Goal: Task Accomplishment & Management: Manage account settings

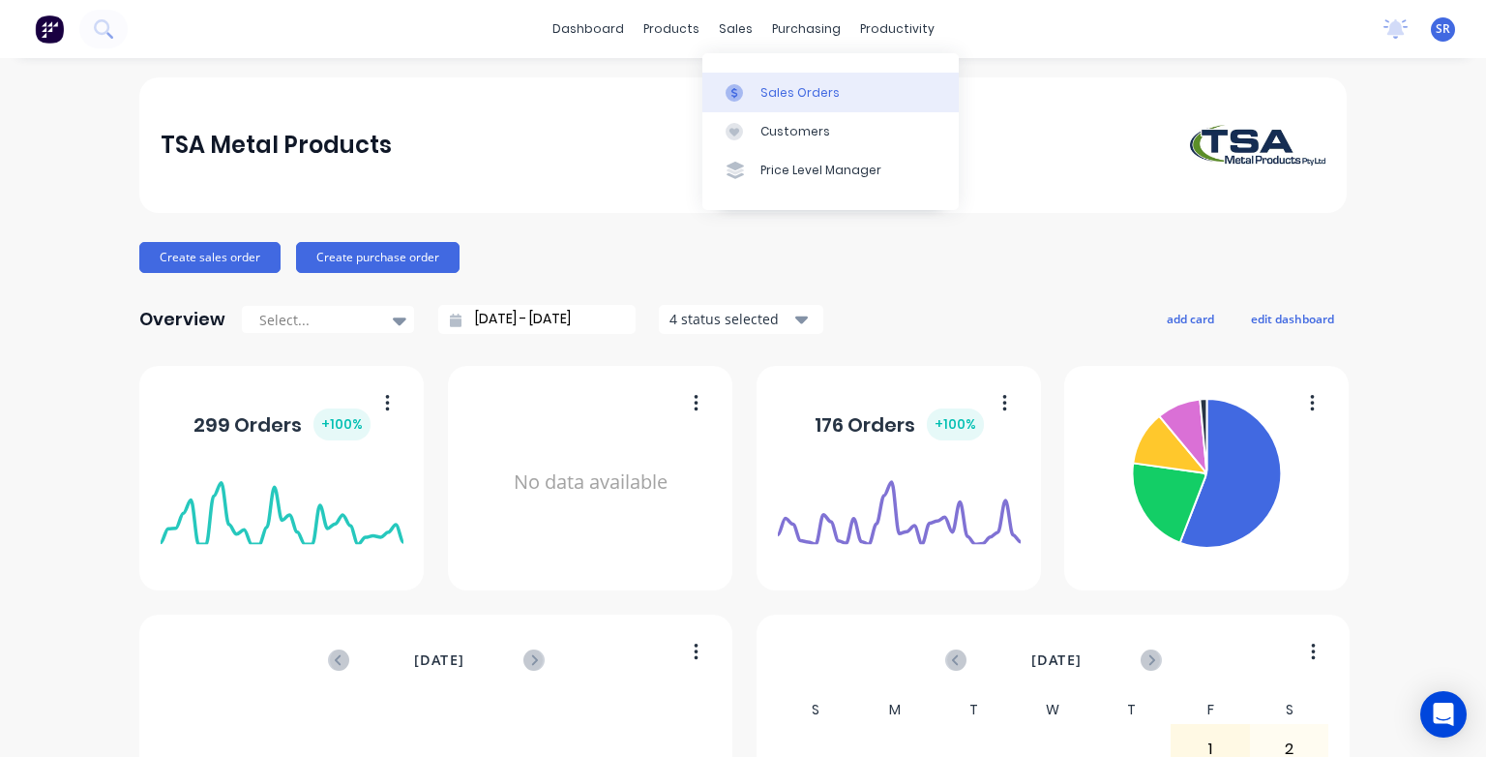
click at [772, 95] on div "Sales Orders" at bounding box center [800, 92] width 79 height 17
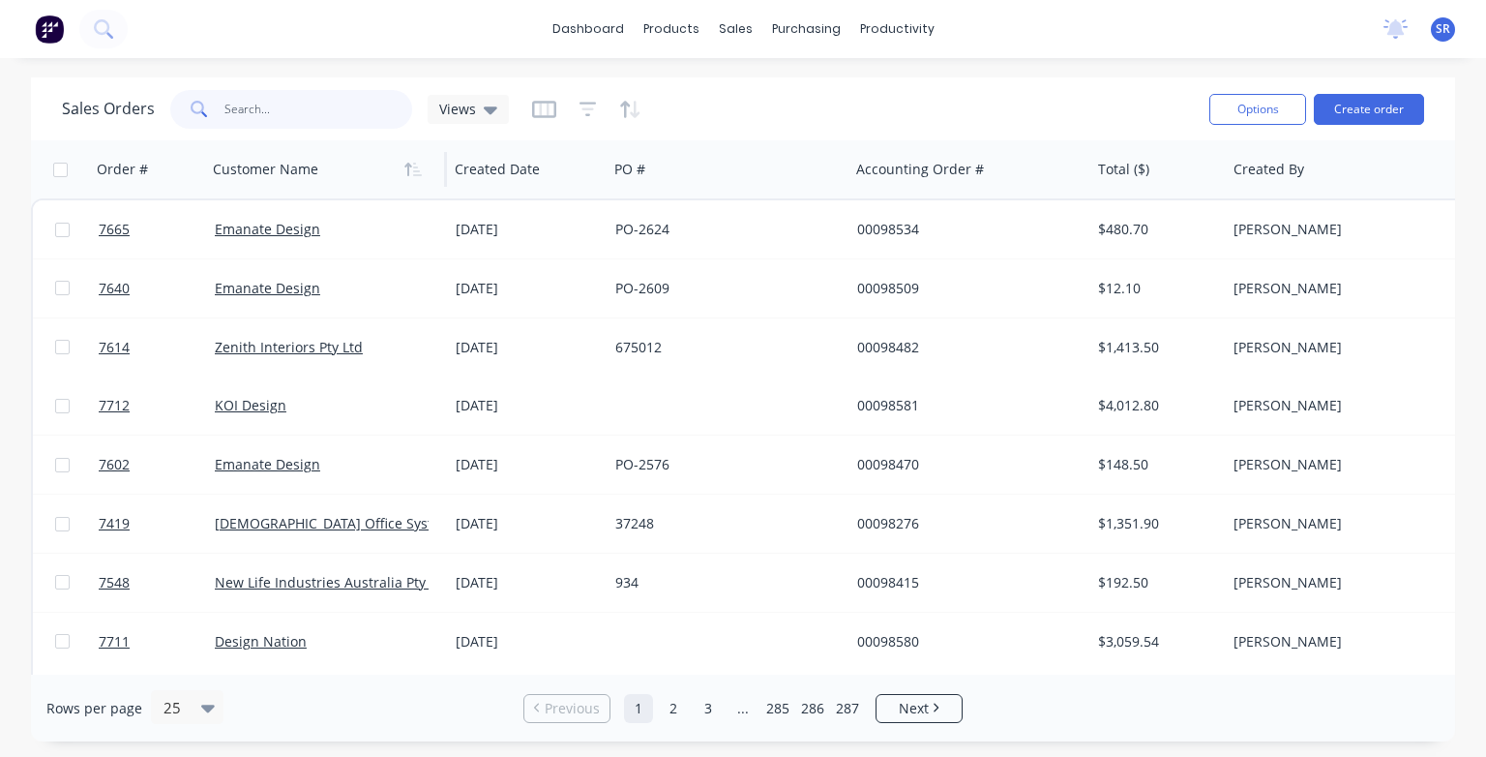
drag, startPoint x: 228, startPoint y: 107, endPoint x: 296, endPoint y: 159, distance: 85.0
click at [232, 114] on input "text" at bounding box center [318, 109] width 189 height 39
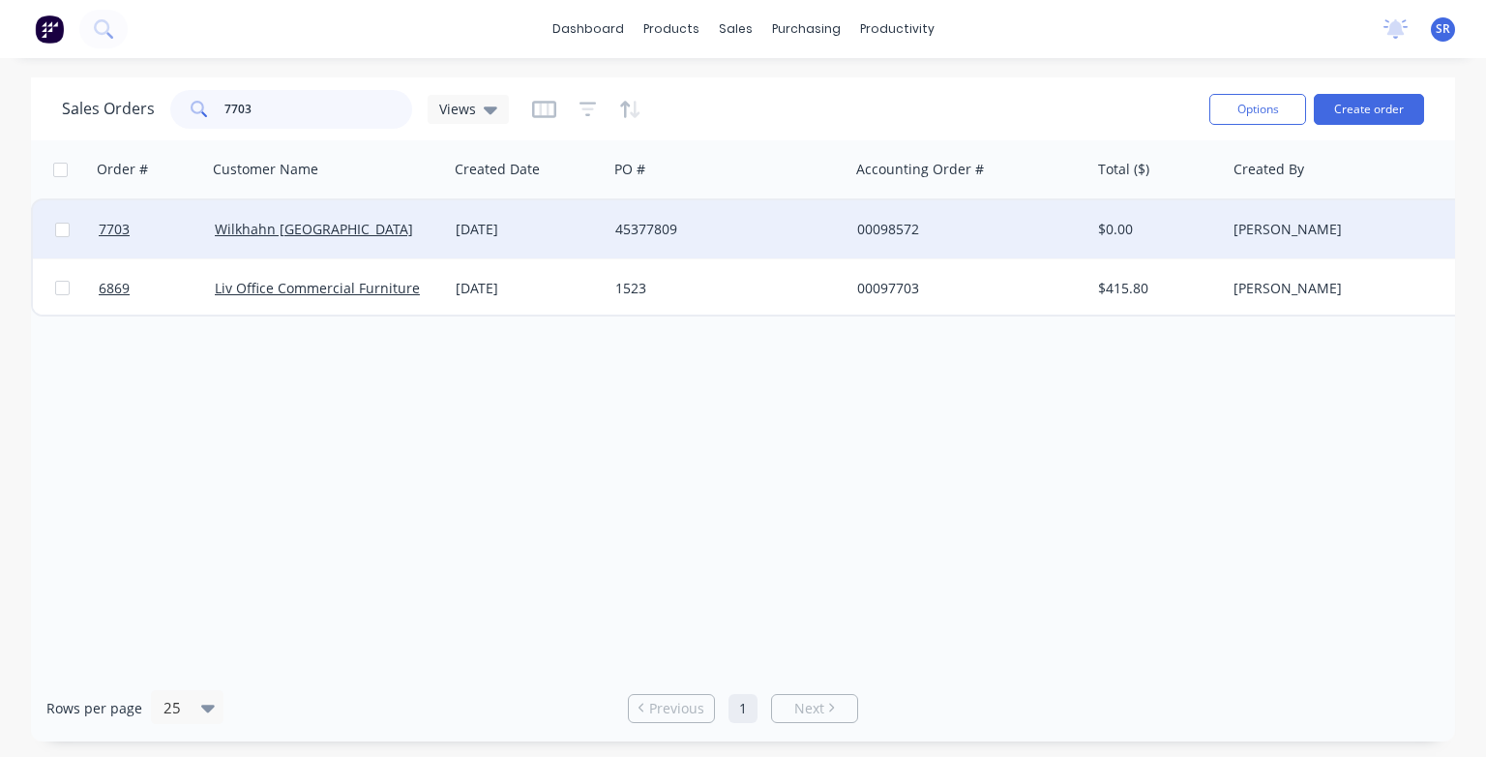
type input "7703"
click at [297, 243] on div "Wilkhahn [GEOGRAPHIC_DATA]" at bounding box center [327, 229] width 241 height 58
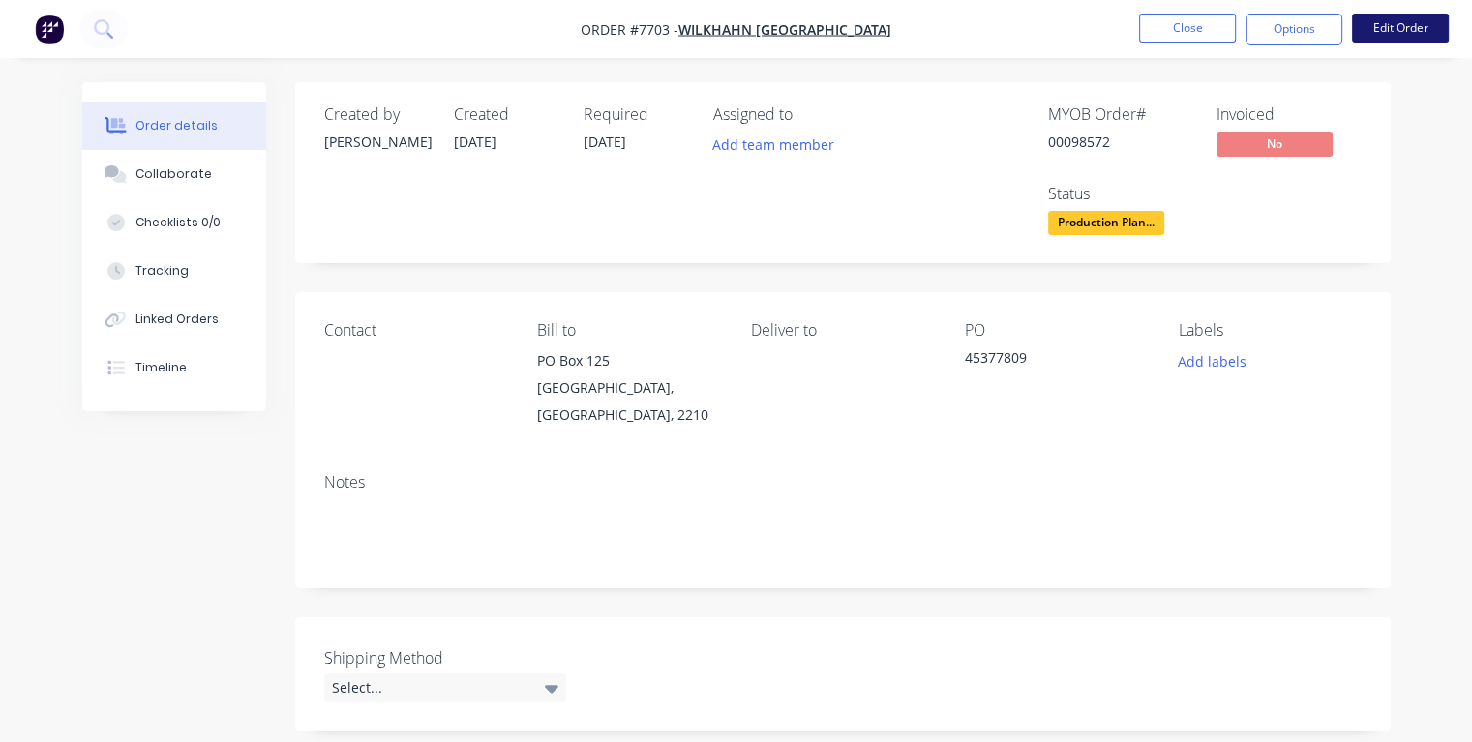
click at [1374, 28] on button "Edit Order" at bounding box center [1400, 28] width 97 height 29
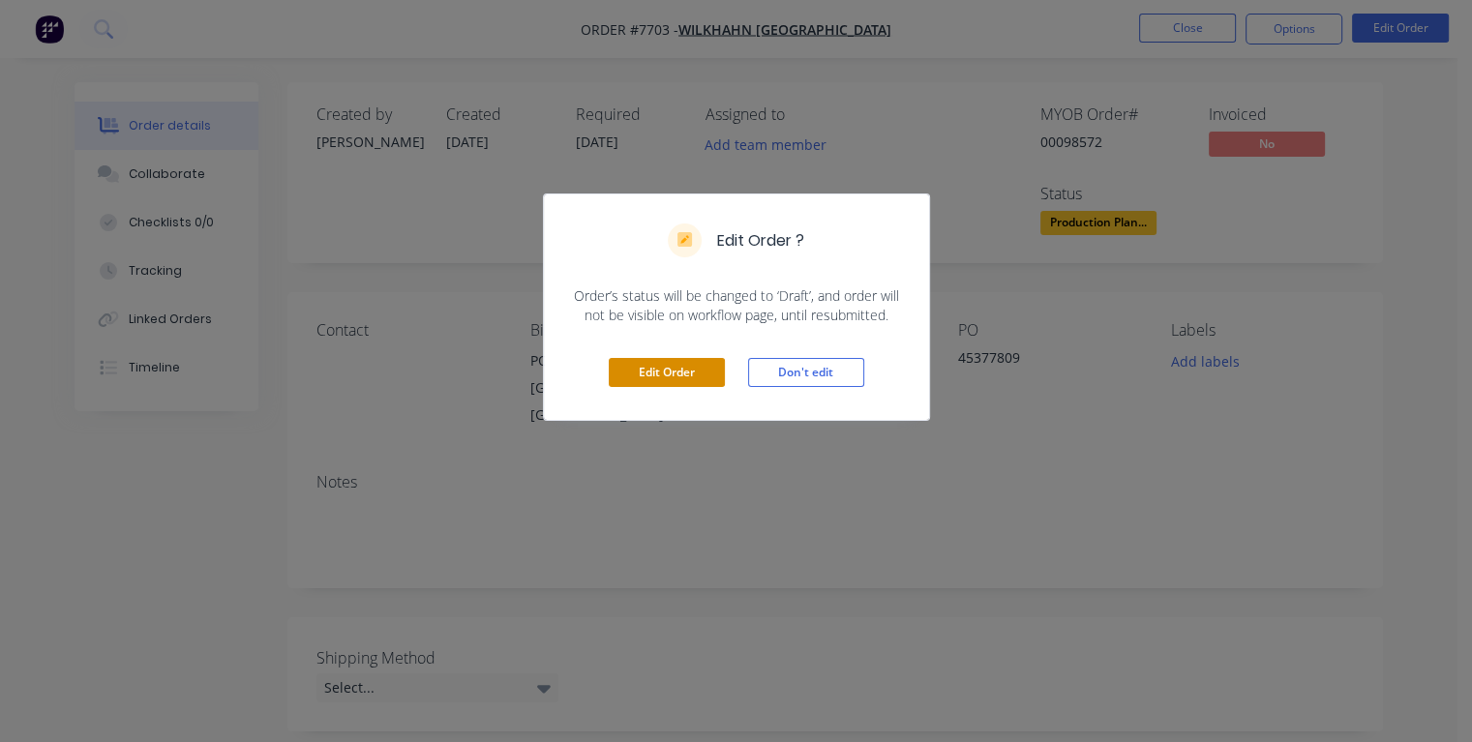
click at [681, 371] on button "Edit Order" at bounding box center [667, 372] width 116 height 29
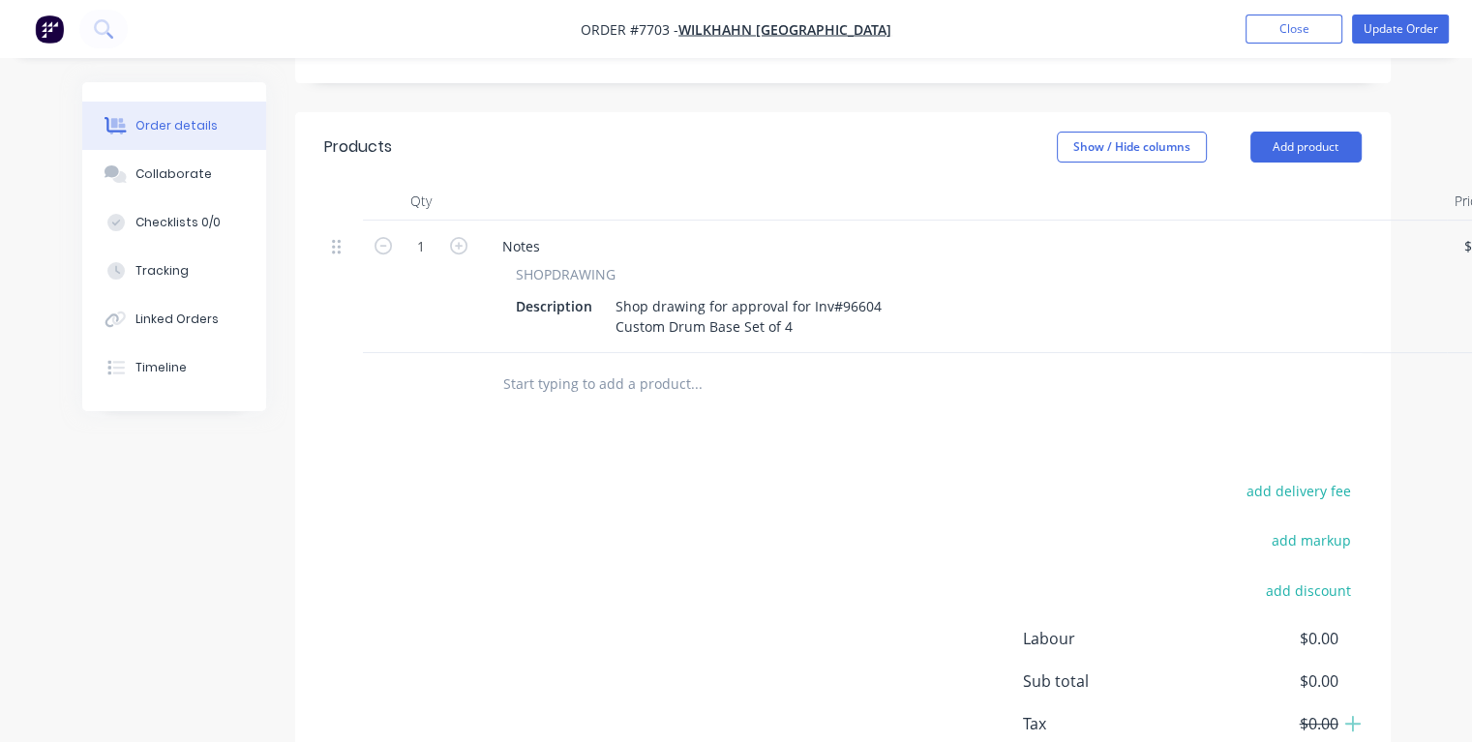
scroll to position [97, 0]
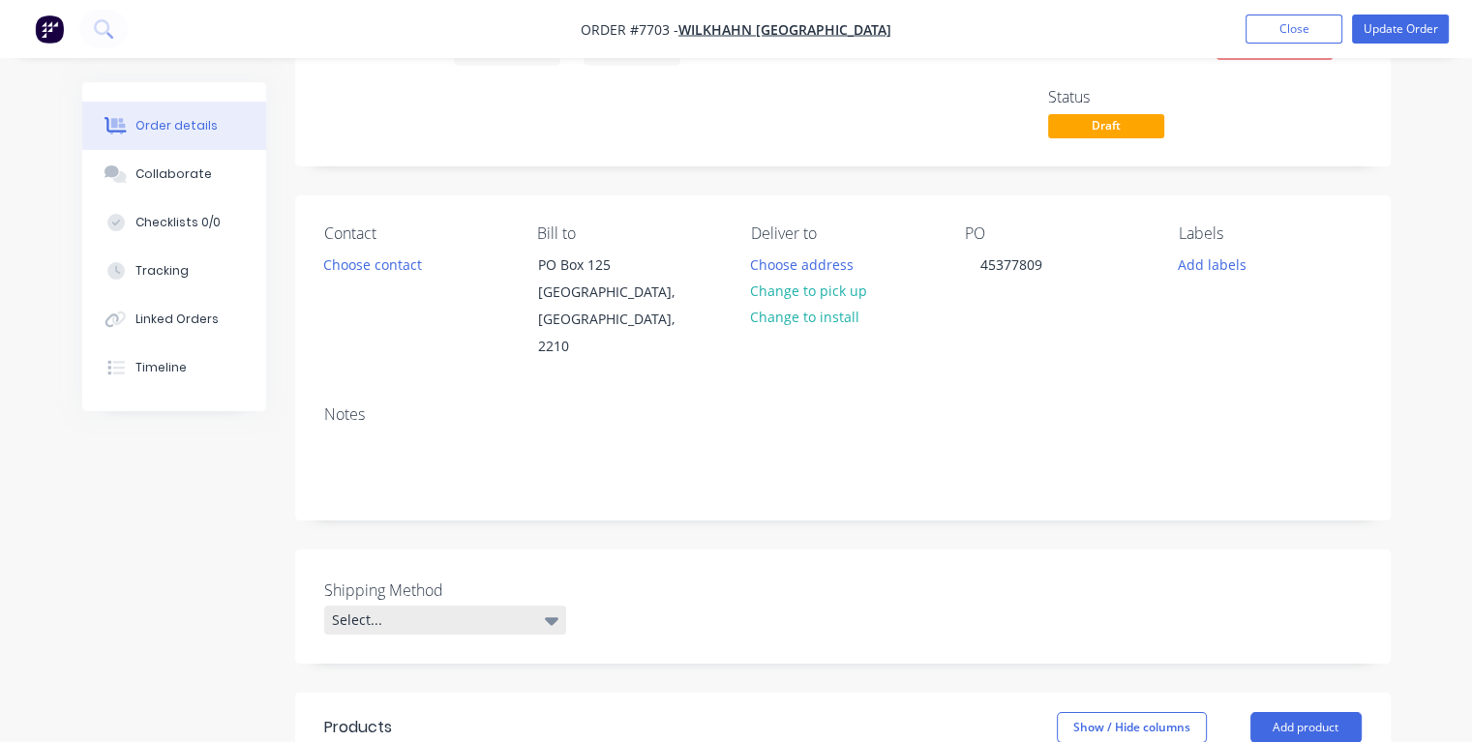
click at [549, 610] on icon at bounding box center [552, 620] width 14 height 21
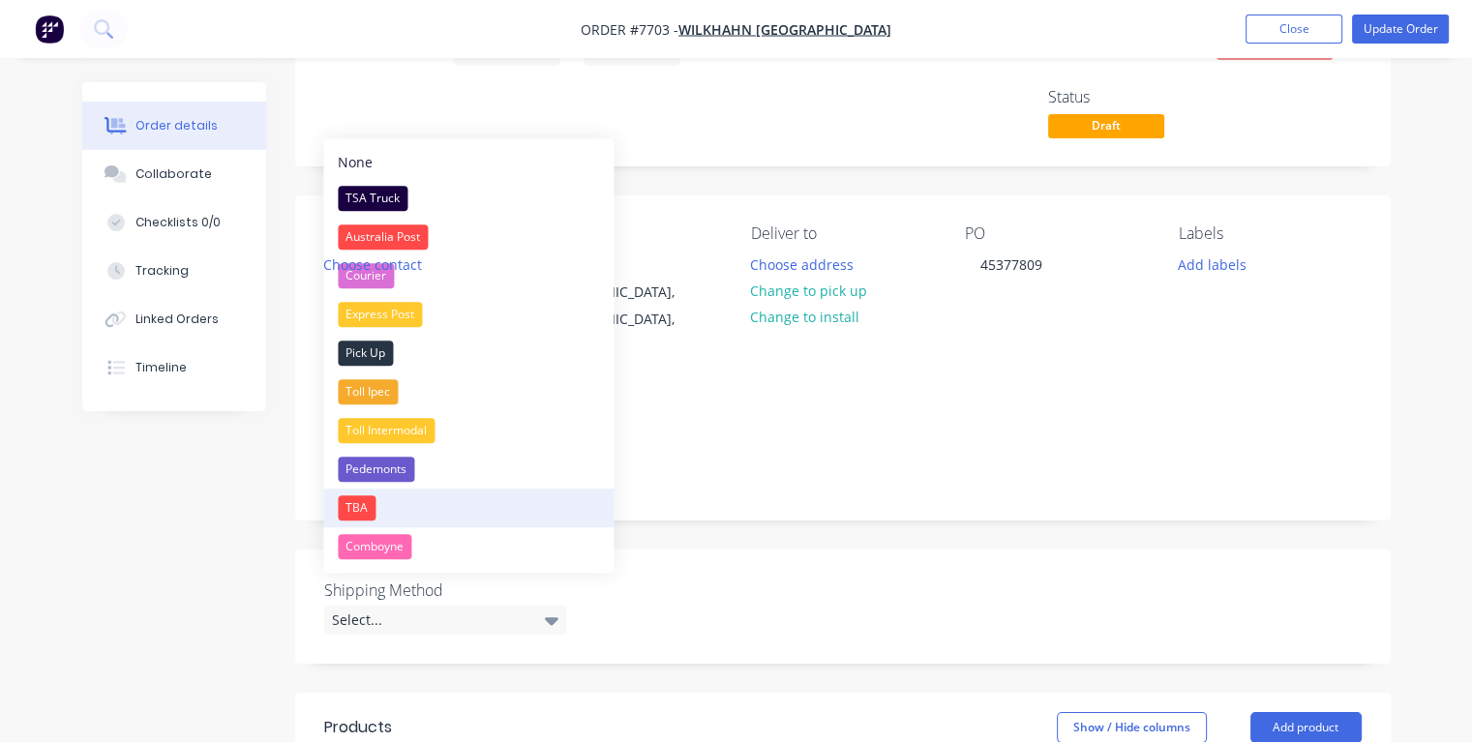
click at [355, 504] on div "TBA" at bounding box center [357, 507] width 38 height 25
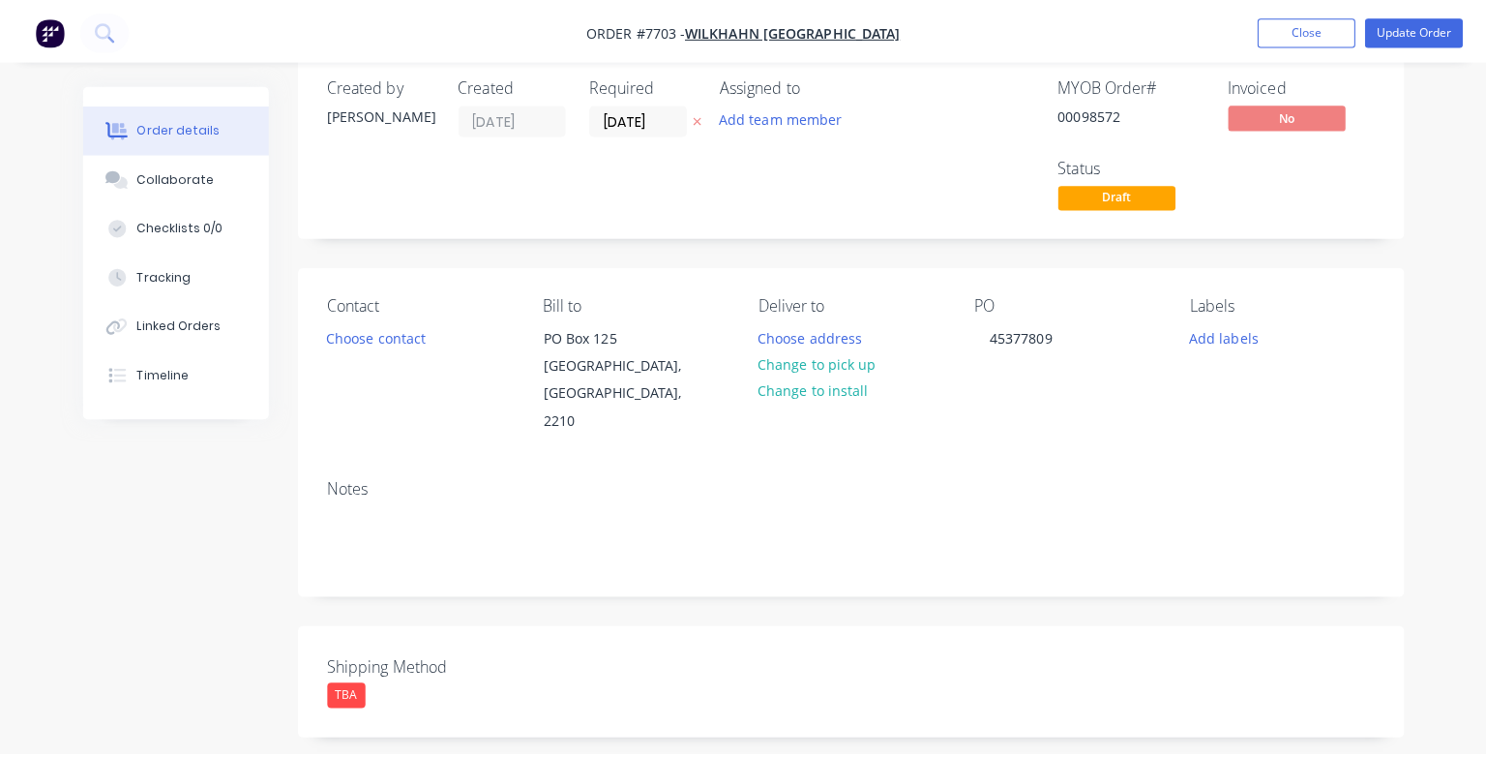
scroll to position [0, 0]
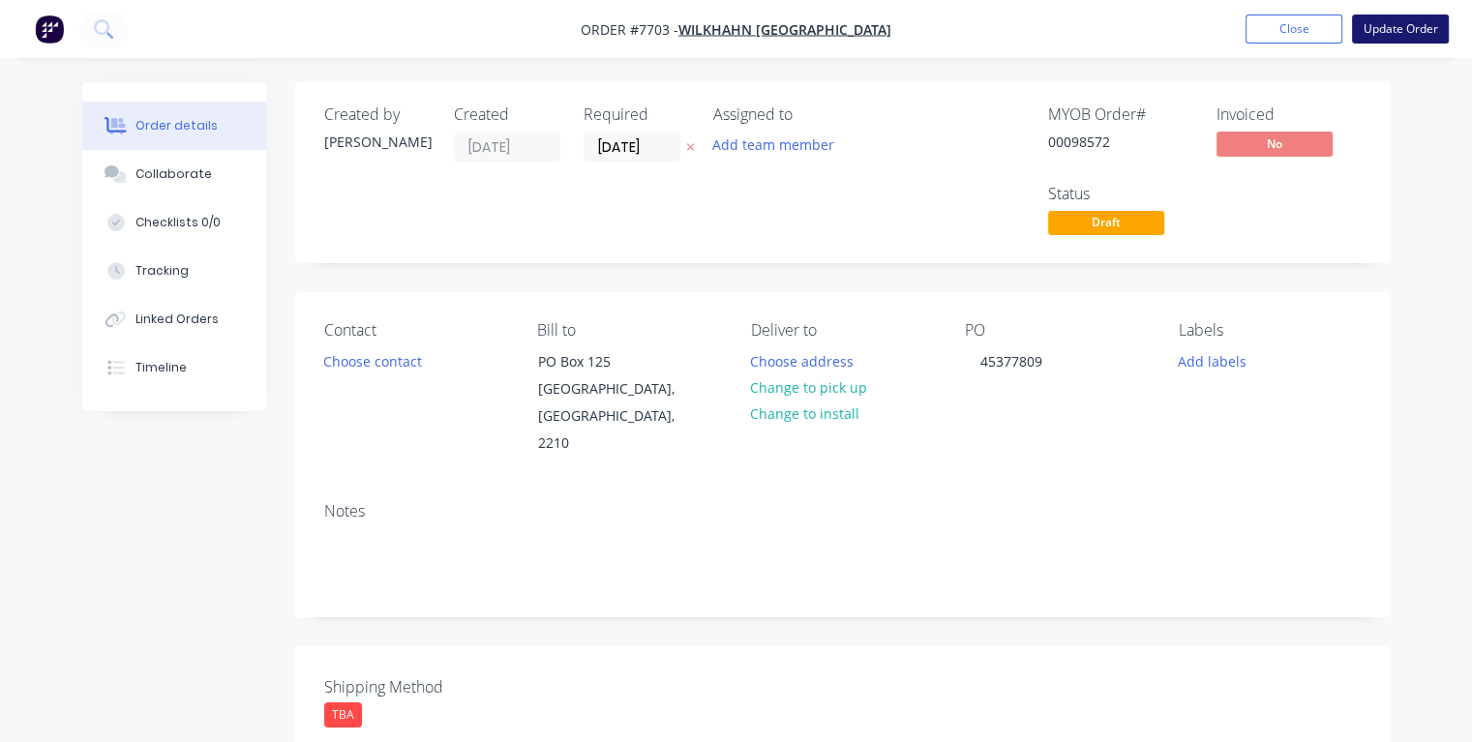
click at [1392, 25] on button "Update Order" at bounding box center [1400, 29] width 97 height 29
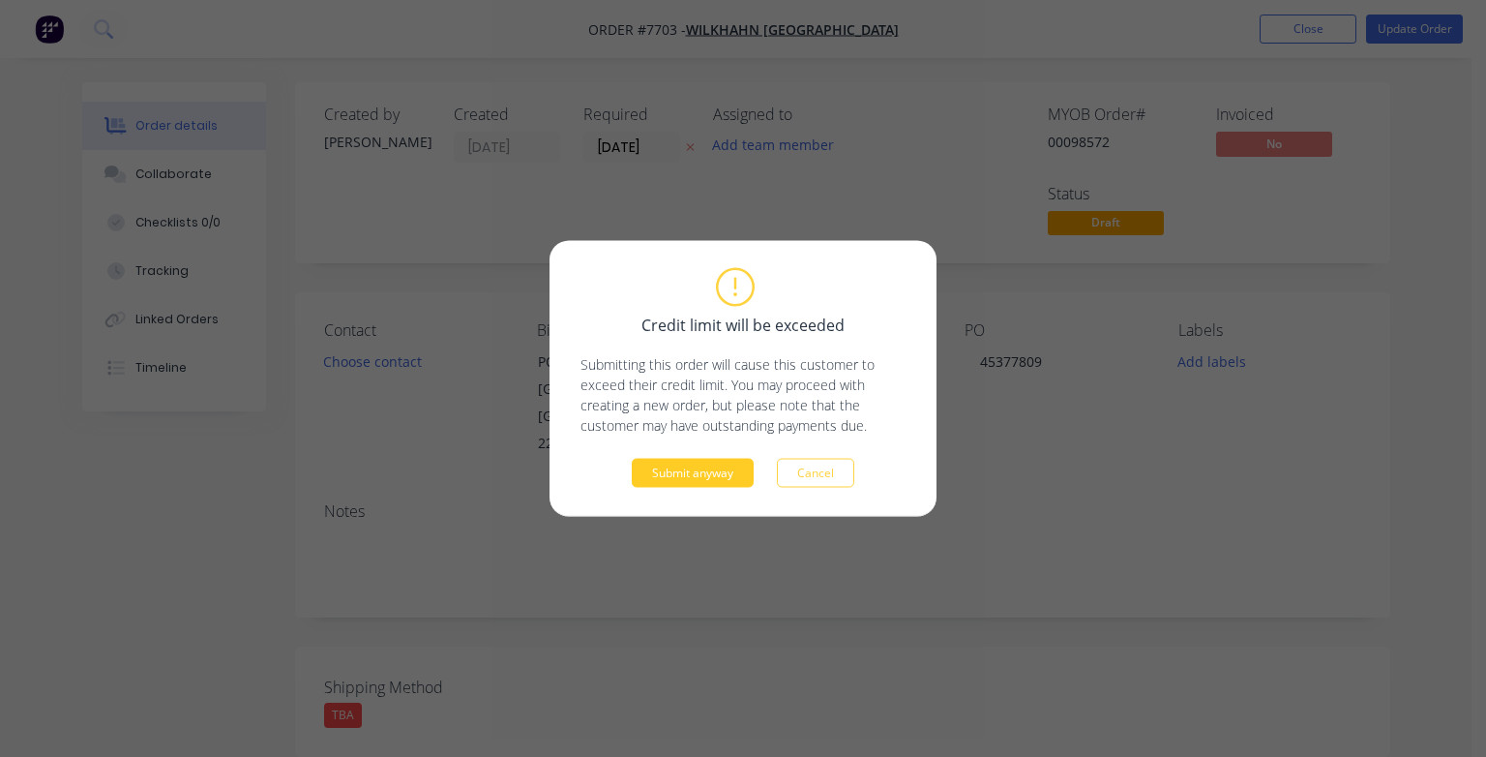
click at [686, 472] on button "Submit anyway" at bounding box center [693, 473] width 122 height 29
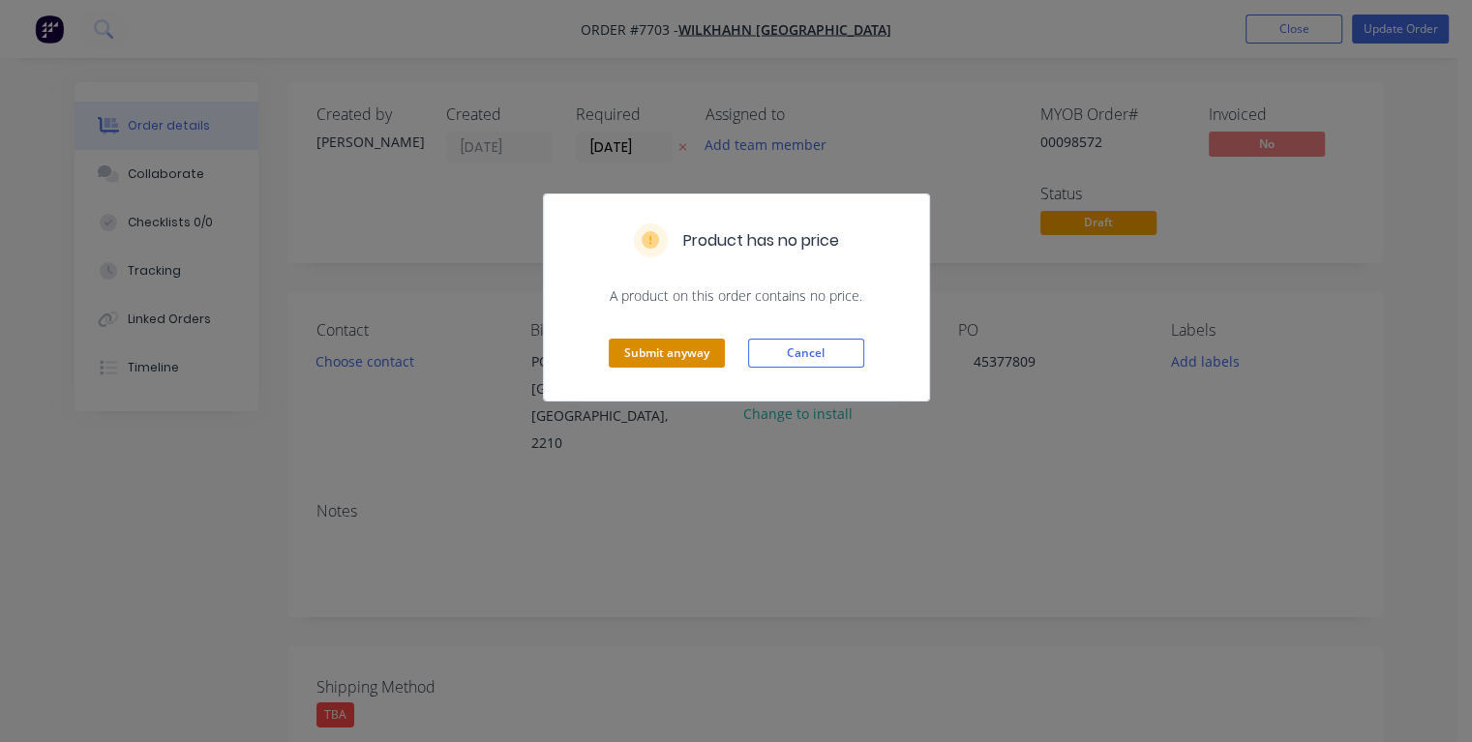
click at [664, 343] on button "Submit anyway" at bounding box center [667, 353] width 116 height 29
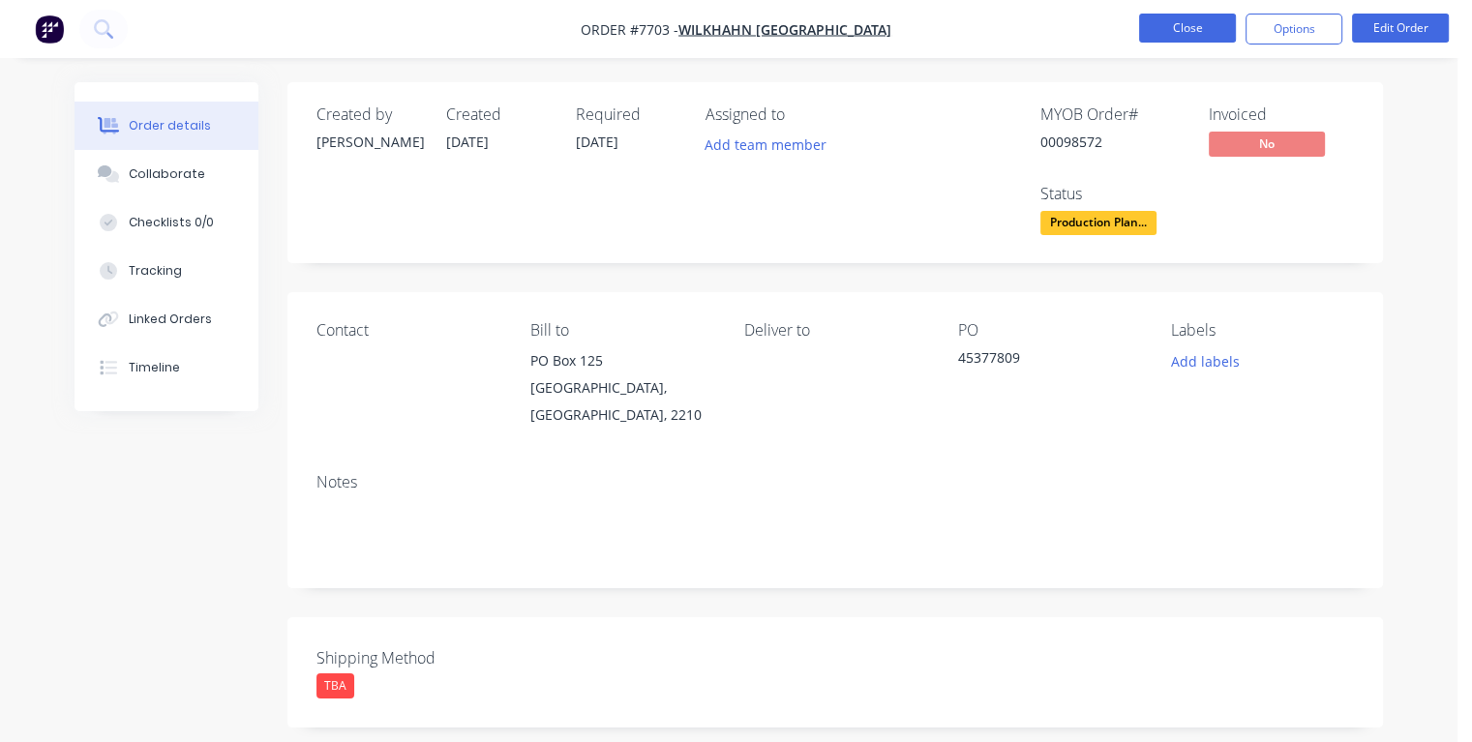
click at [1172, 24] on button "Close" at bounding box center [1187, 28] width 97 height 29
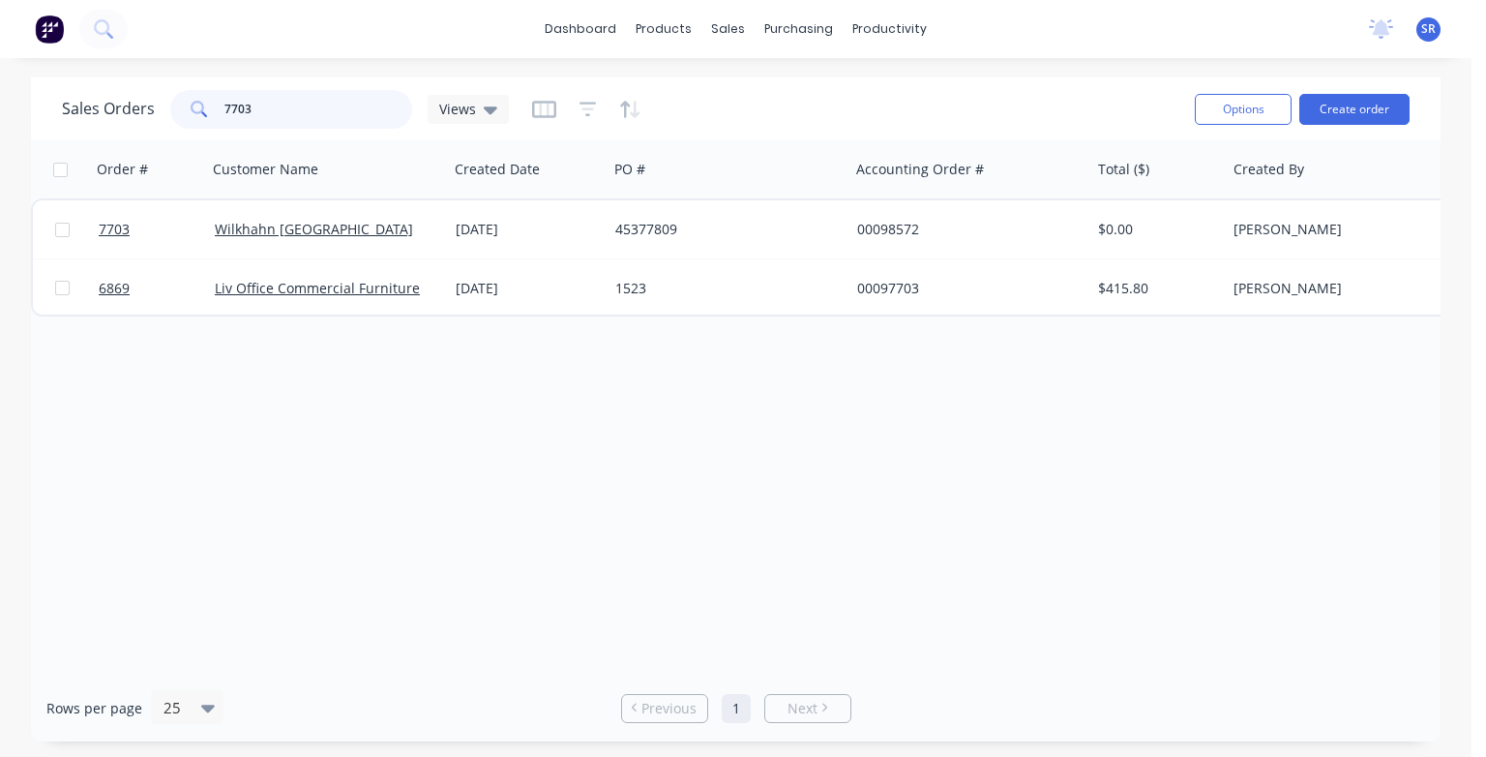
click at [341, 106] on input "7703" at bounding box center [318, 109] width 189 height 39
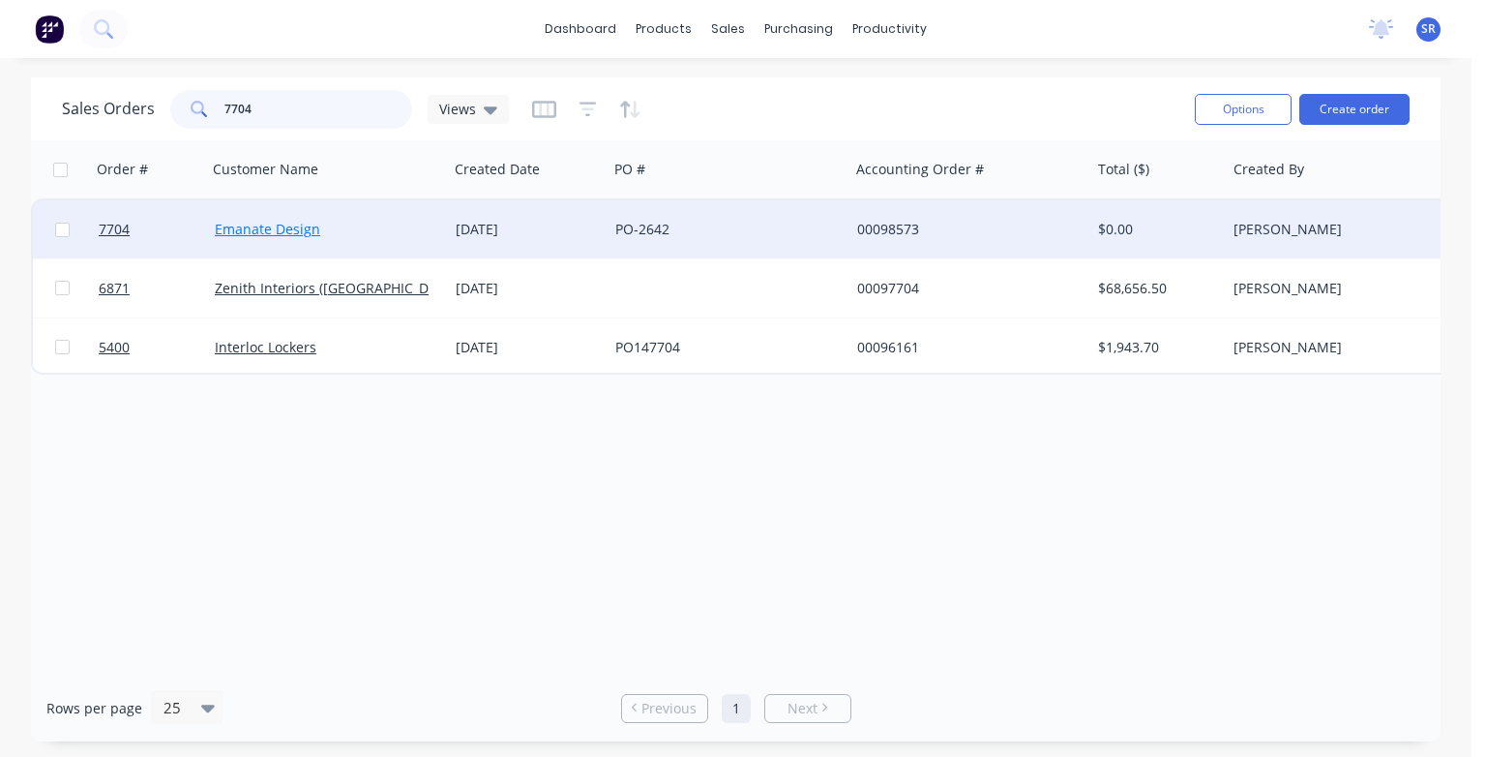
type input "7704"
click at [289, 227] on link "Emanate Design" at bounding box center [267, 229] width 105 height 18
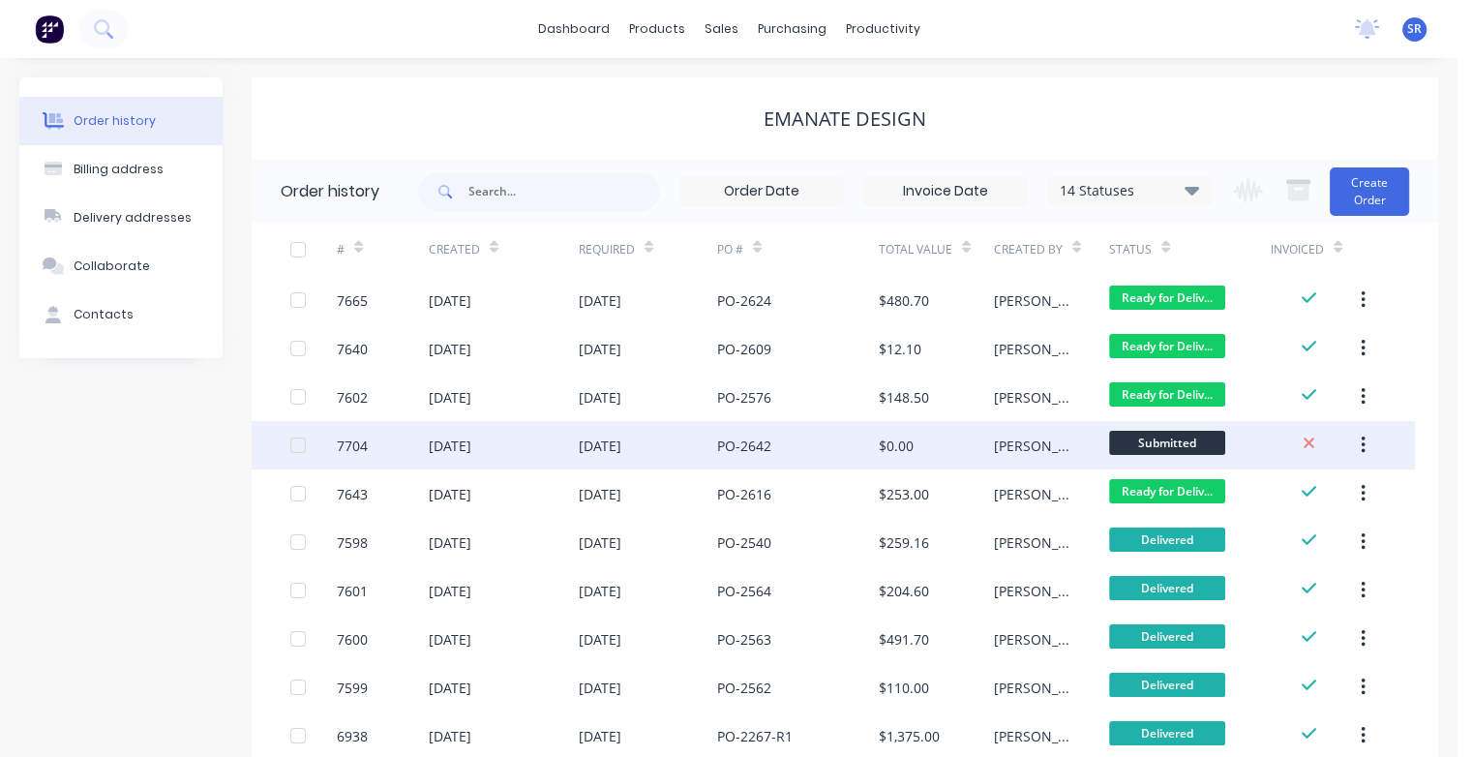
click at [471, 447] on div "[DATE]" at bounding box center [450, 445] width 43 height 20
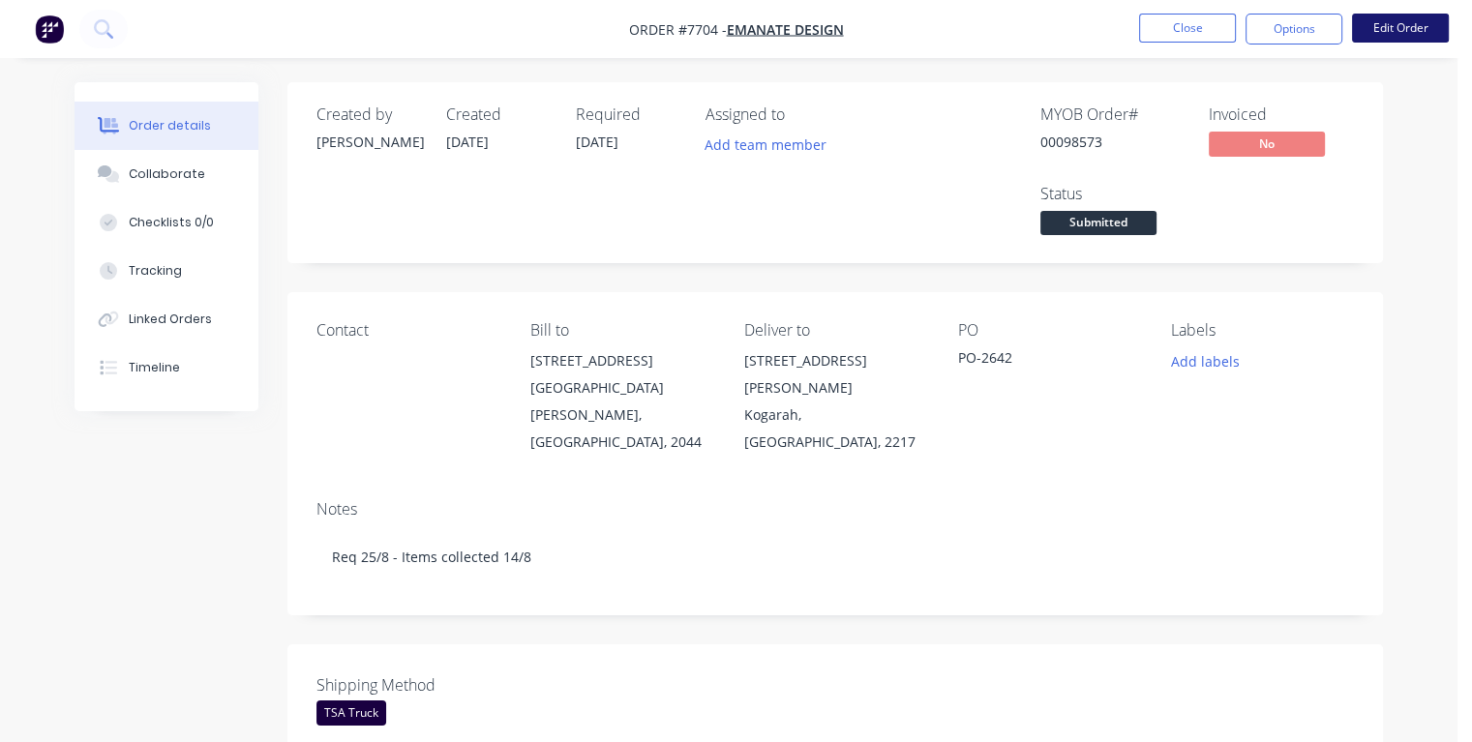
click at [1401, 36] on button "Edit Order" at bounding box center [1400, 28] width 97 height 29
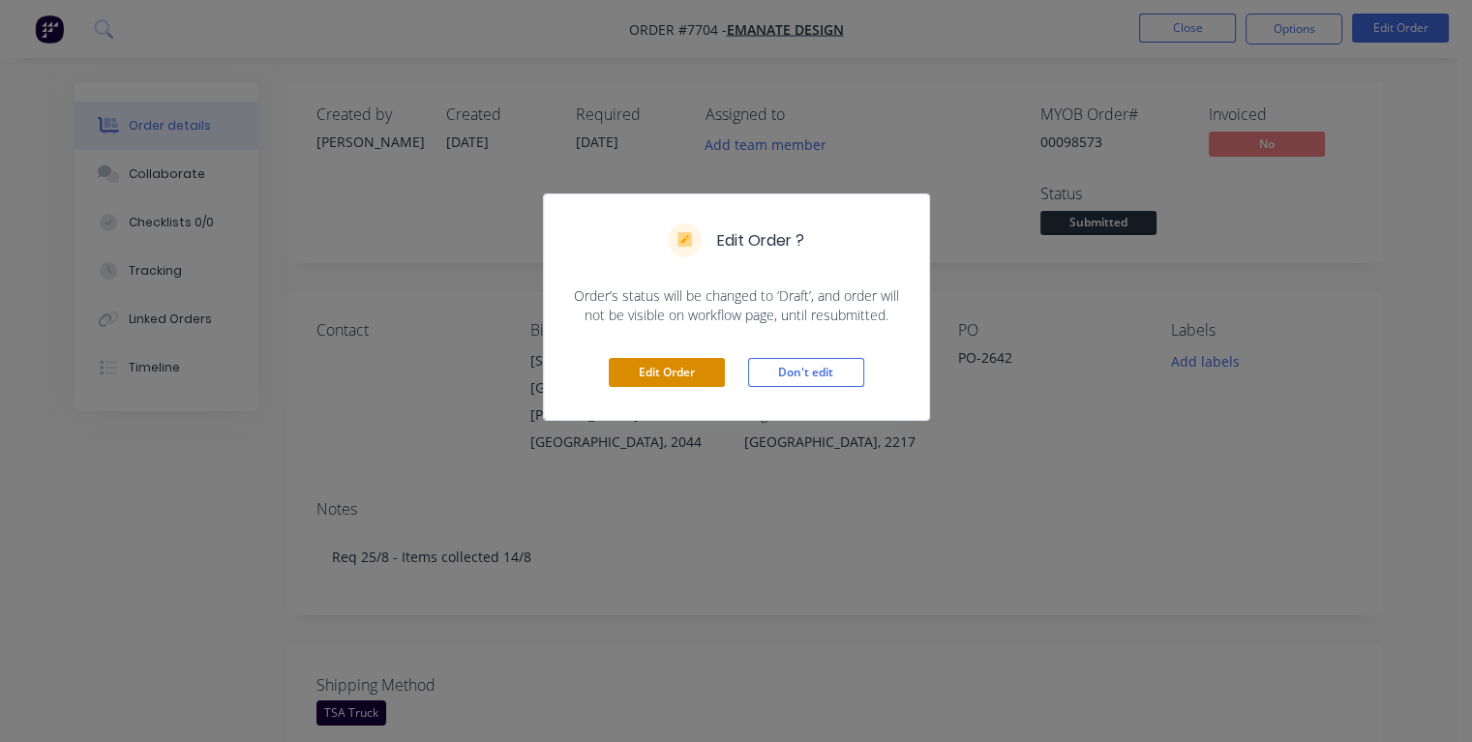
click at [662, 370] on button "Edit Order" at bounding box center [667, 372] width 116 height 29
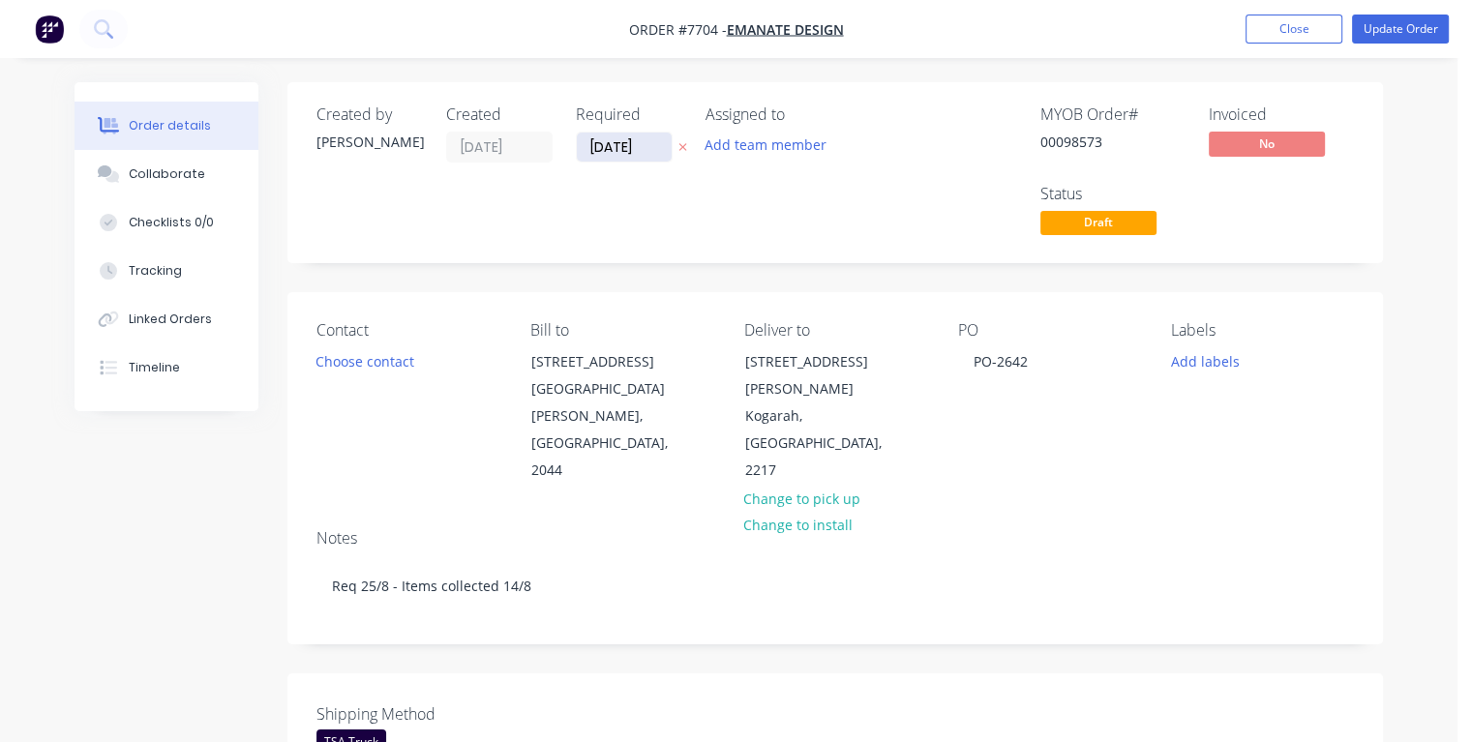
drag, startPoint x: 643, startPoint y: 144, endPoint x: 585, endPoint y: 154, distance: 58.9
click at [585, 154] on input "[DATE]" at bounding box center [624, 147] width 95 height 29
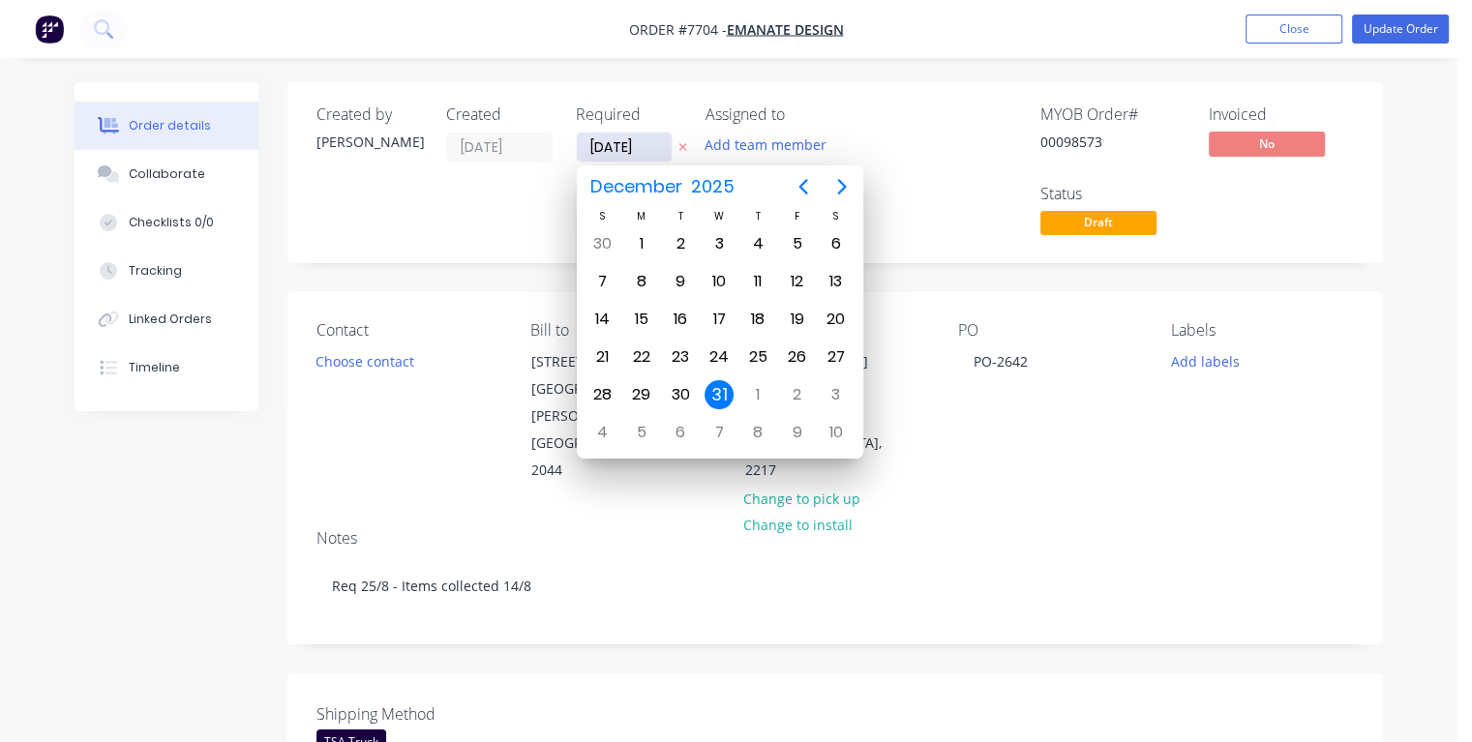
type input "[DATE]"
click at [796, 358] on div "22" at bounding box center [796, 357] width 29 height 29
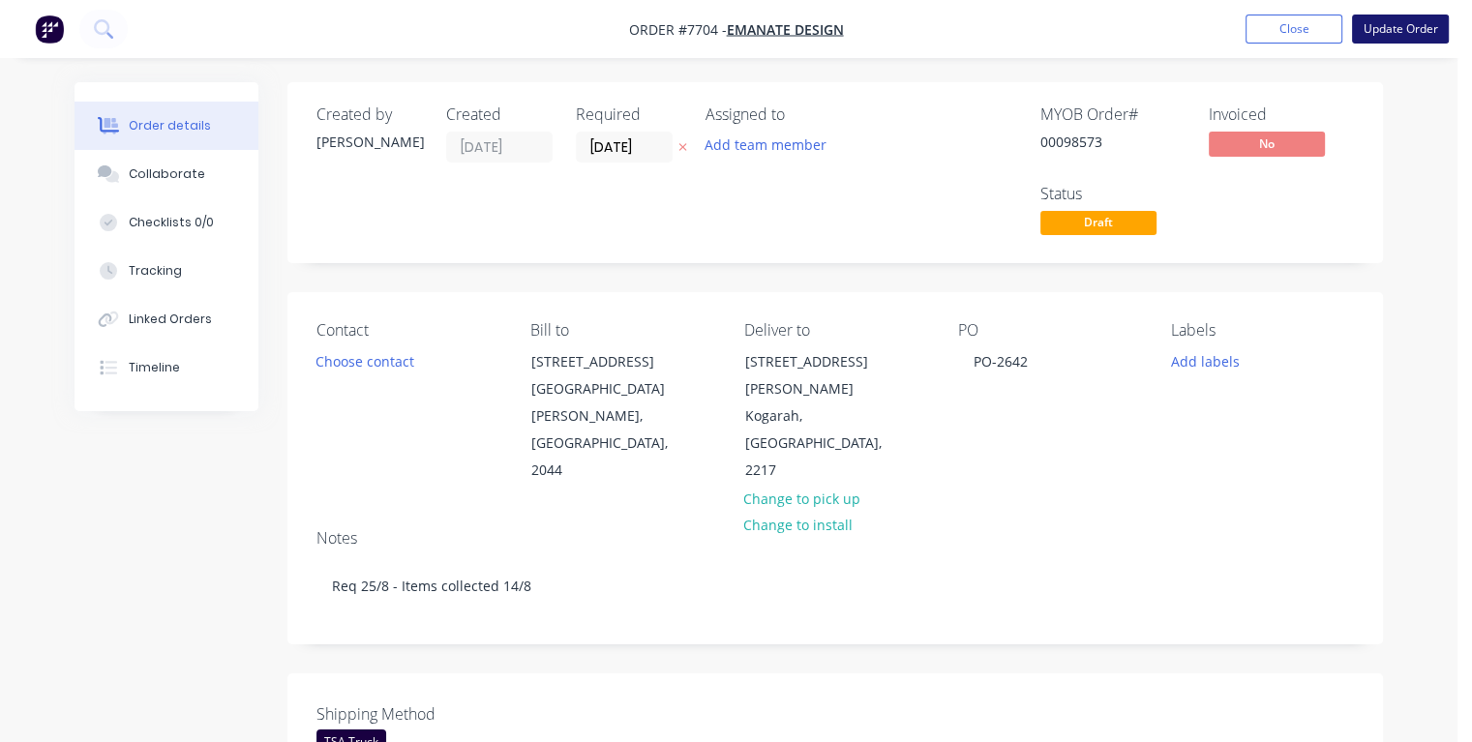
click at [1377, 27] on button "Update Order" at bounding box center [1400, 29] width 97 height 29
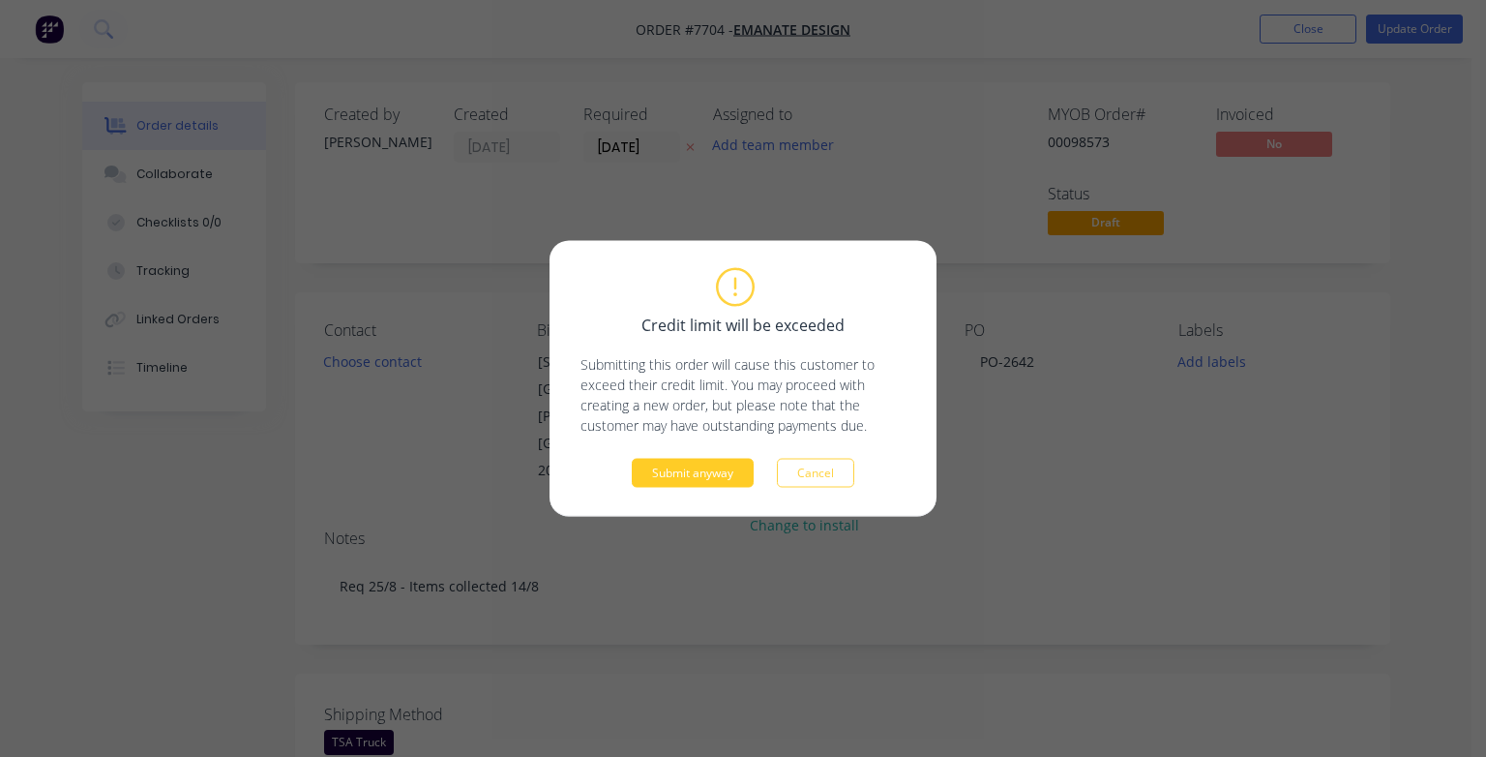
click at [720, 464] on button "Submit anyway" at bounding box center [693, 473] width 122 height 29
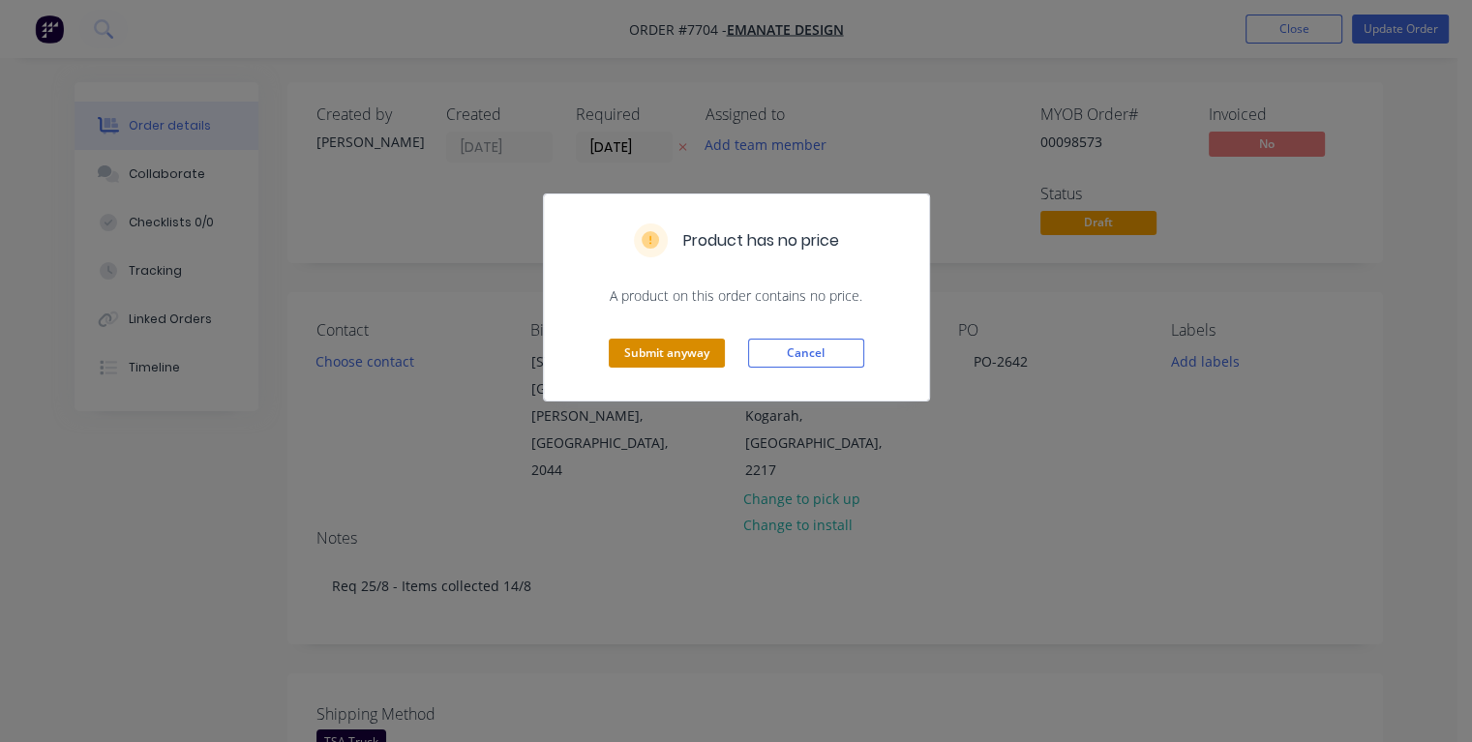
click at [675, 354] on button "Submit anyway" at bounding box center [667, 353] width 116 height 29
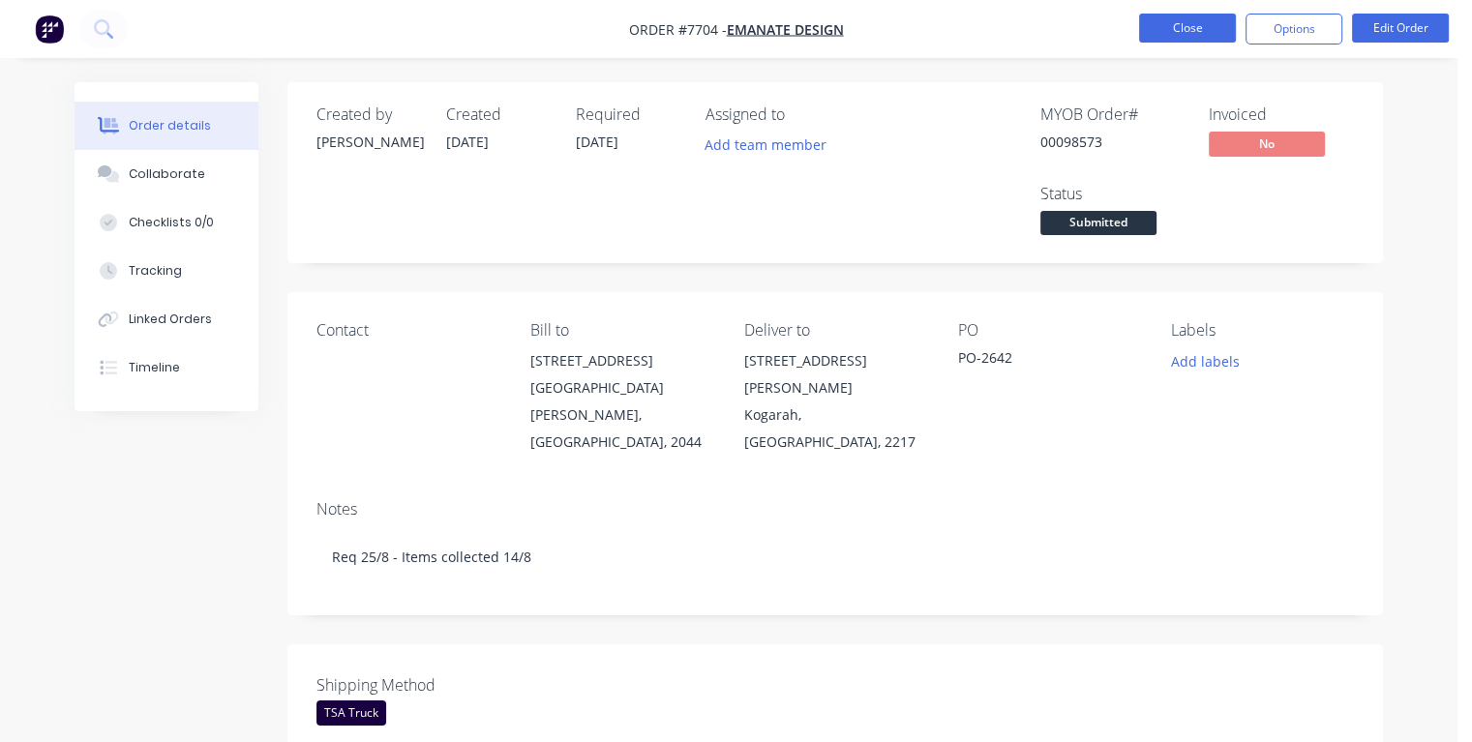
click at [1184, 28] on button "Close" at bounding box center [1187, 28] width 97 height 29
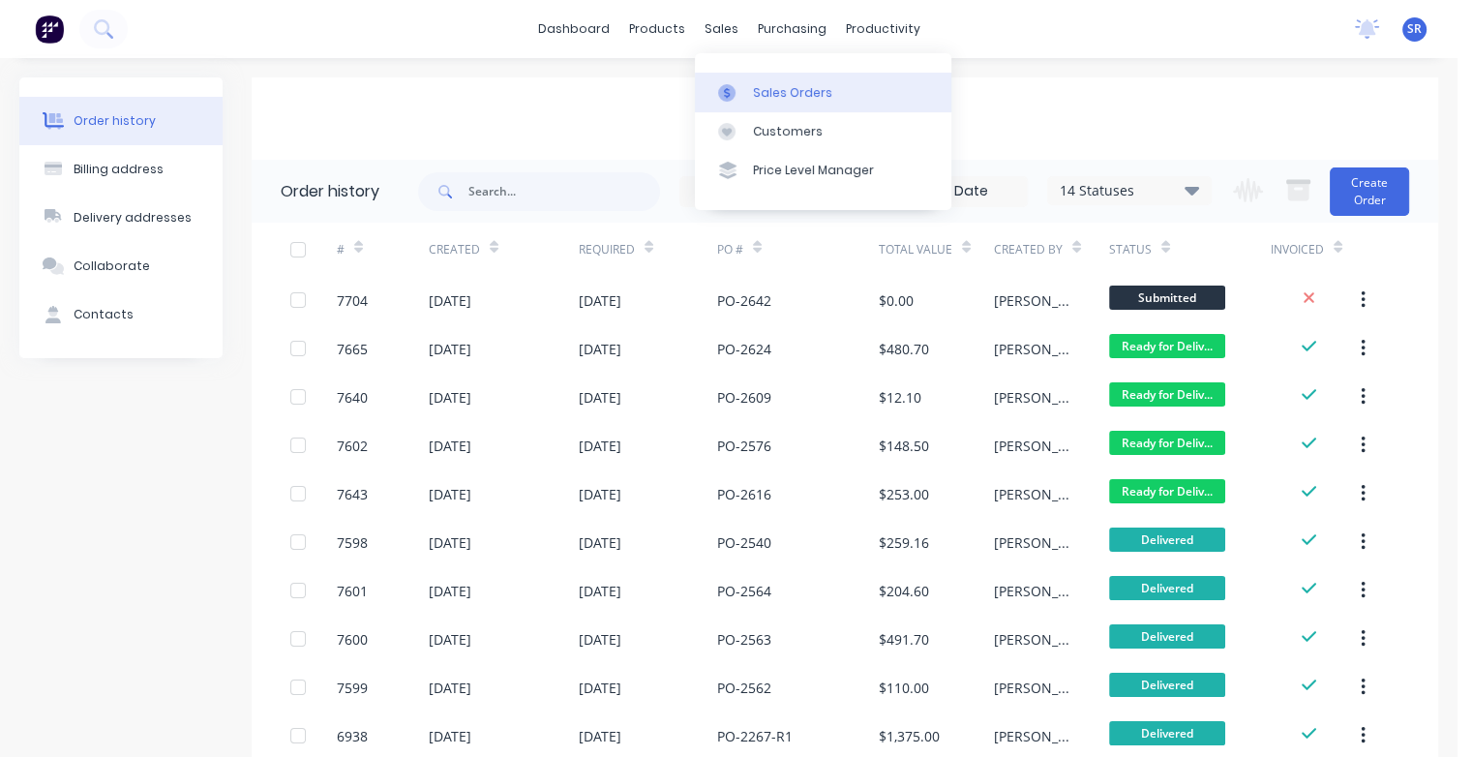
click at [759, 96] on div "Sales Orders" at bounding box center [792, 92] width 79 height 17
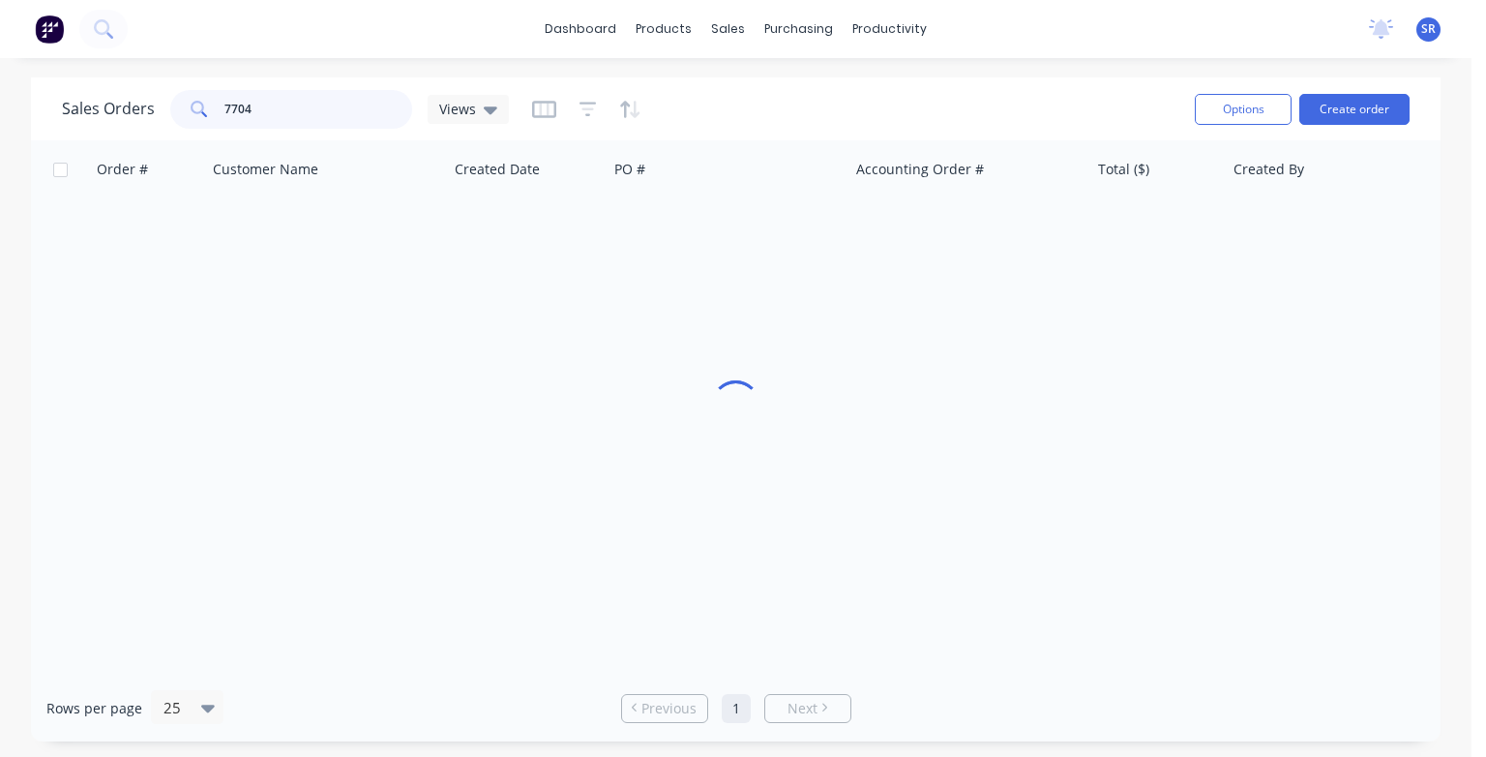
drag, startPoint x: 312, startPoint y: 110, endPoint x: 334, endPoint y: 121, distance: 24.7
click at [312, 111] on input "7704" at bounding box center [318, 109] width 189 height 39
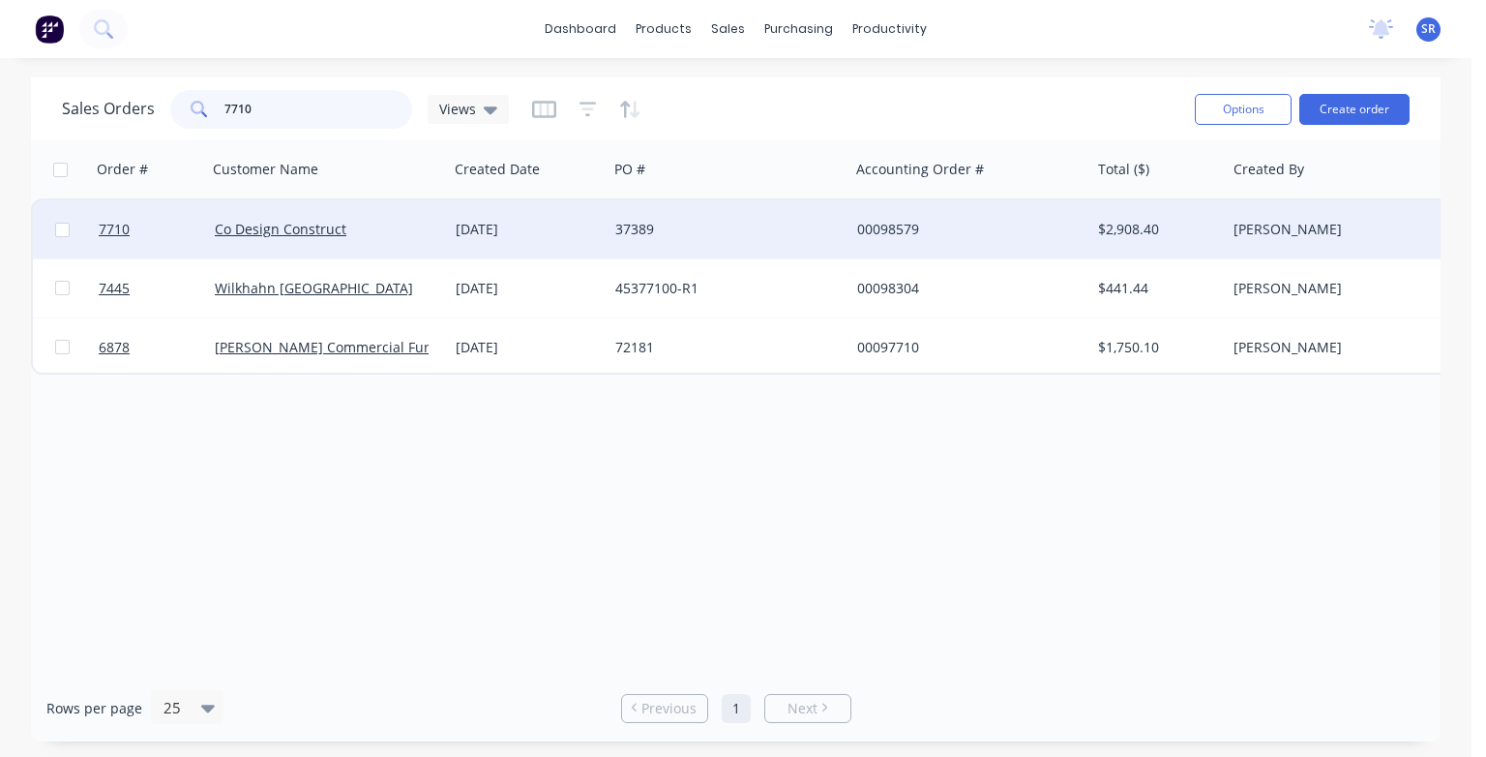
type input "7710"
click at [343, 242] on div "Co Design Construct" at bounding box center [327, 229] width 241 height 58
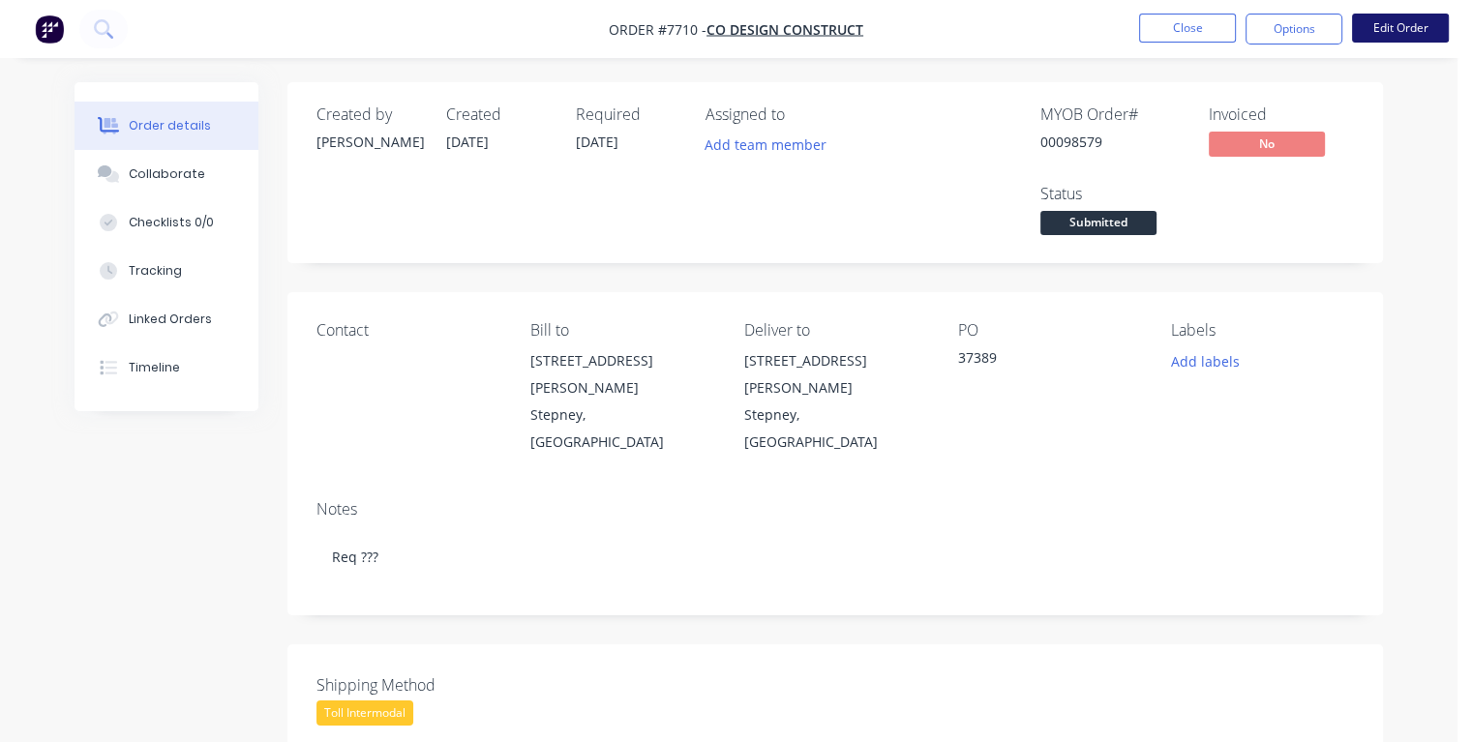
click at [1390, 32] on button "Edit Order" at bounding box center [1400, 28] width 97 height 29
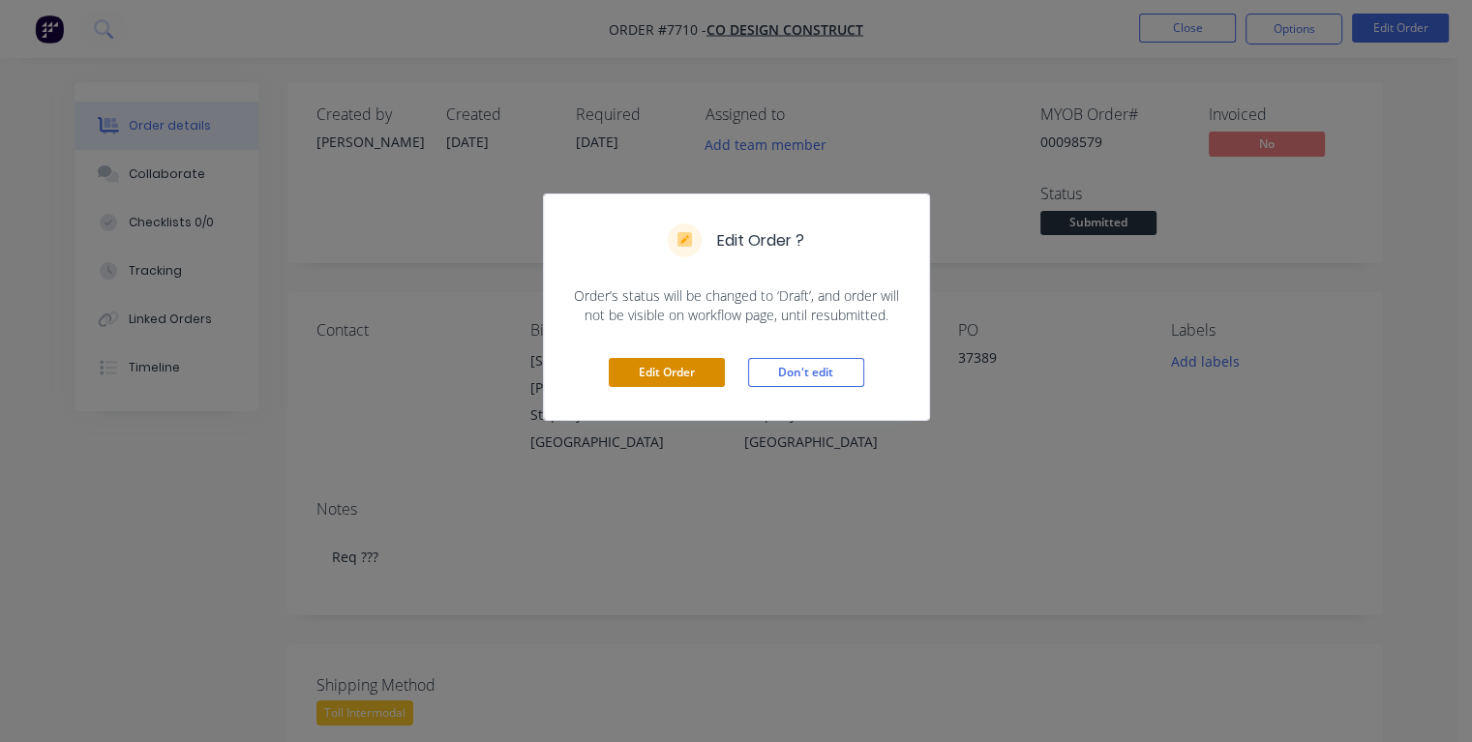
click at [675, 372] on button "Edit Order" at bounding box center [667, 372] width 116 height 29
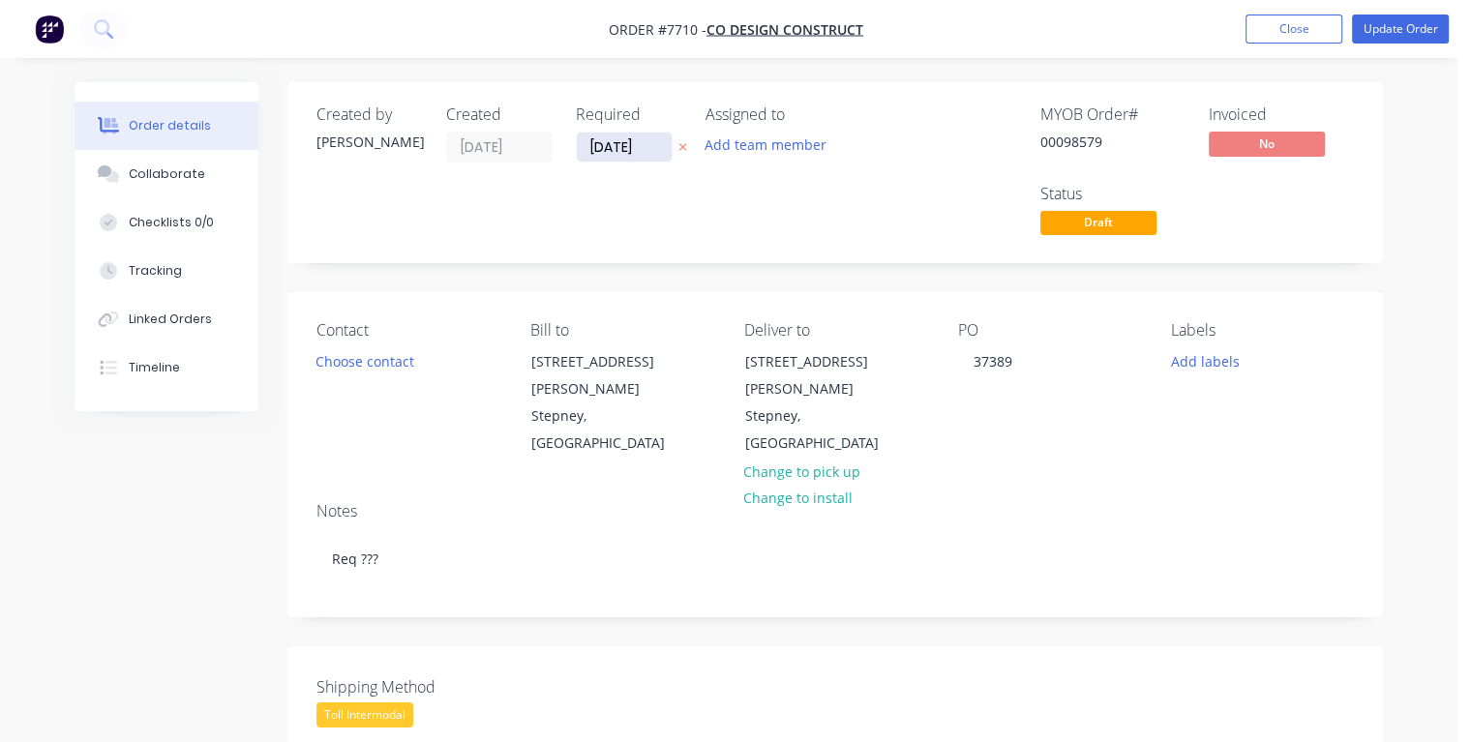
drag, startPoint x: 646, startPoint y: 146, endPoint x: 581, endPoint y: 145, distance: 65.8
click at [577, 141] on input "[DATE]" at bounding box center [624, 147] width 95 height 29
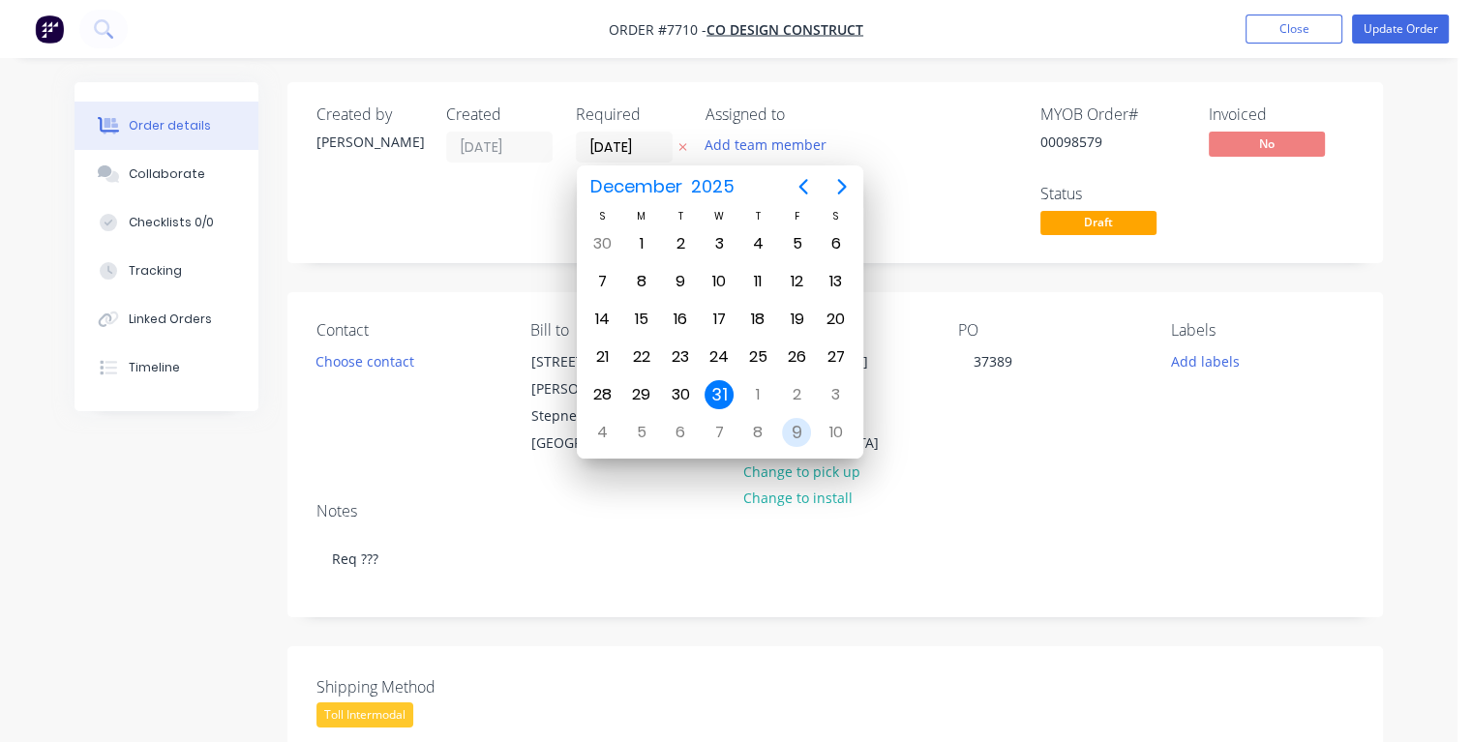
type input "[DATE]"
click at [793, 354] on div "22" at bounding box center [796, 357] width 29 height 29
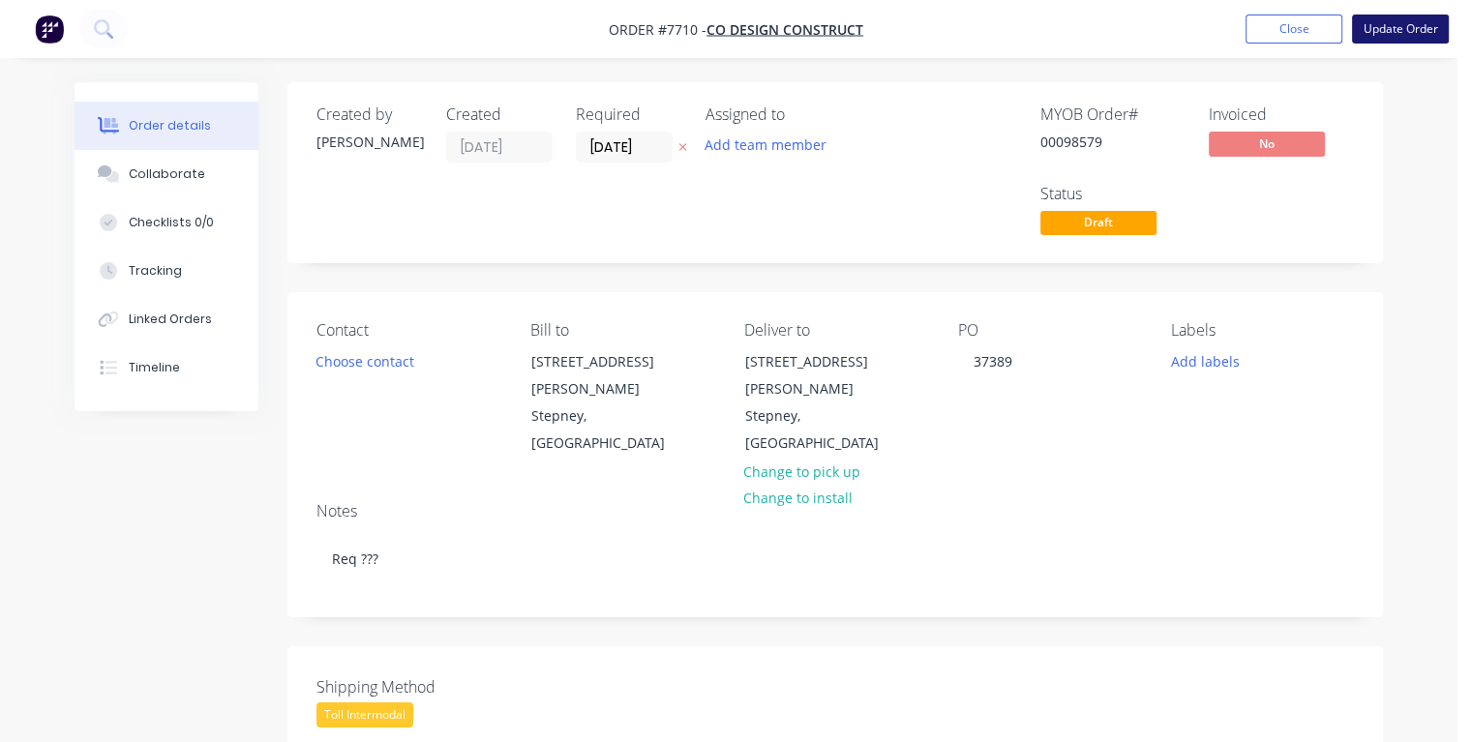
click at [1403, 34] on button "Update Order" at bounding box center [1400, 29] width 97 height 29
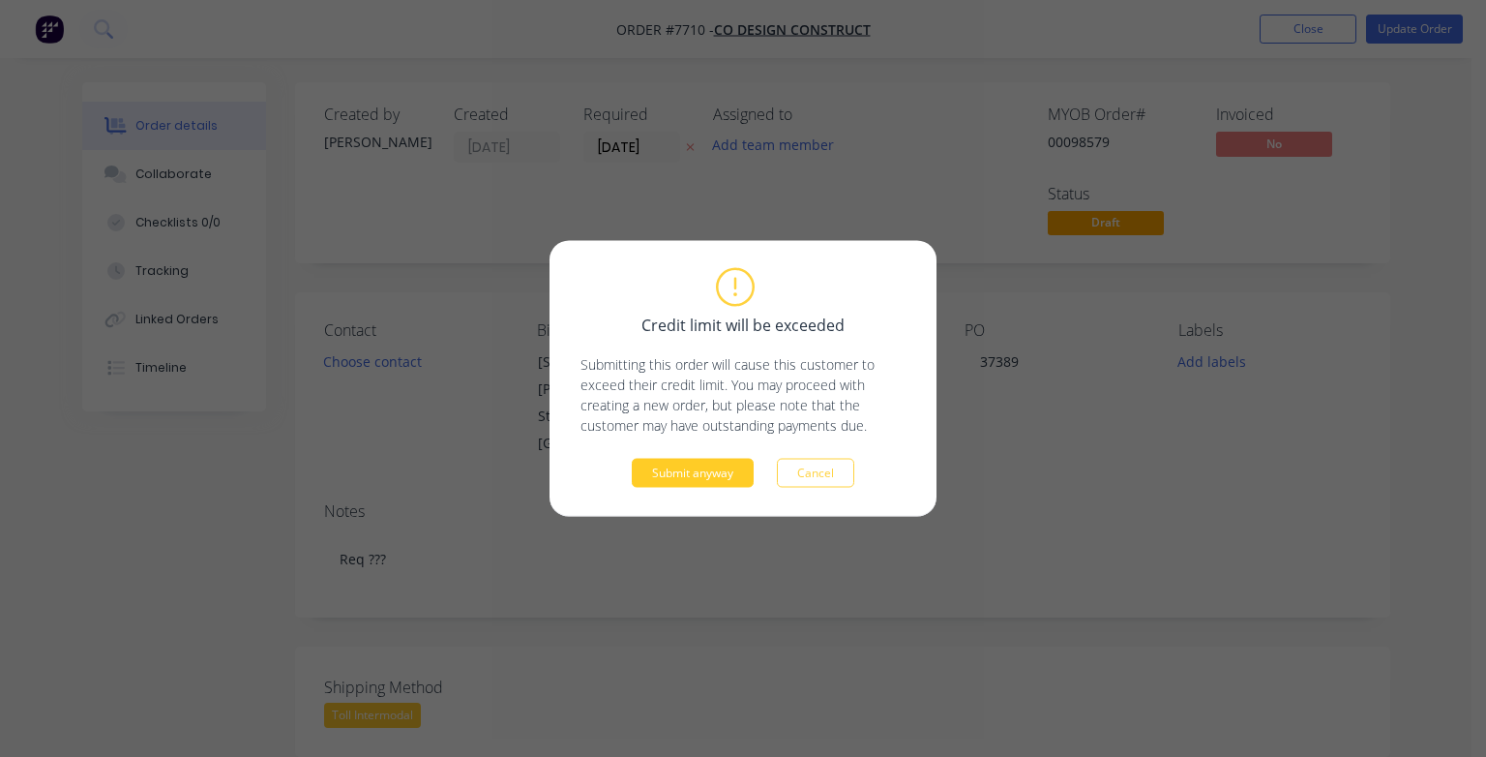
click at [701, 471] on button "Submit anyway" at bounding box center [693, 473] width 122 height 29
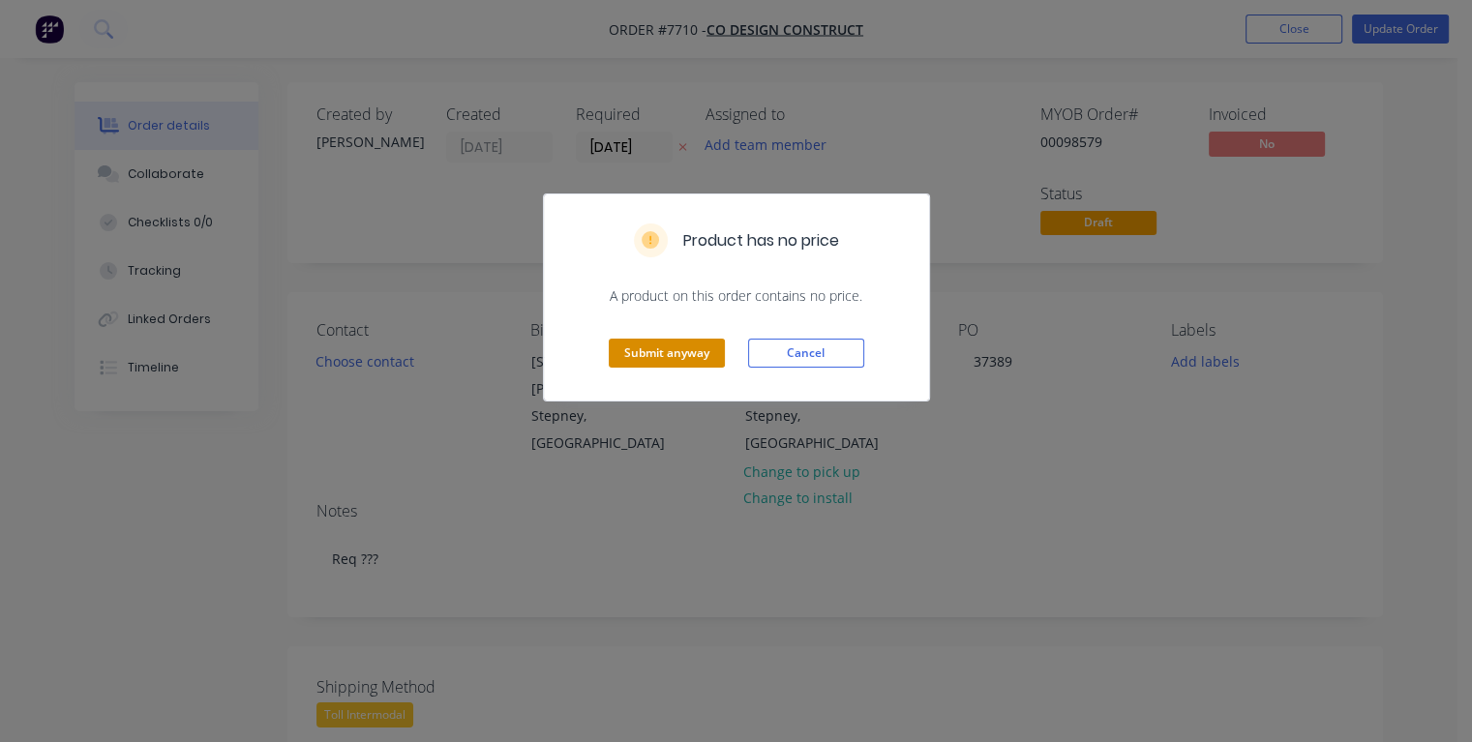
click at [678, 349] on button "Submit anyway" at bounding box center [667, 353] width 116 height 29
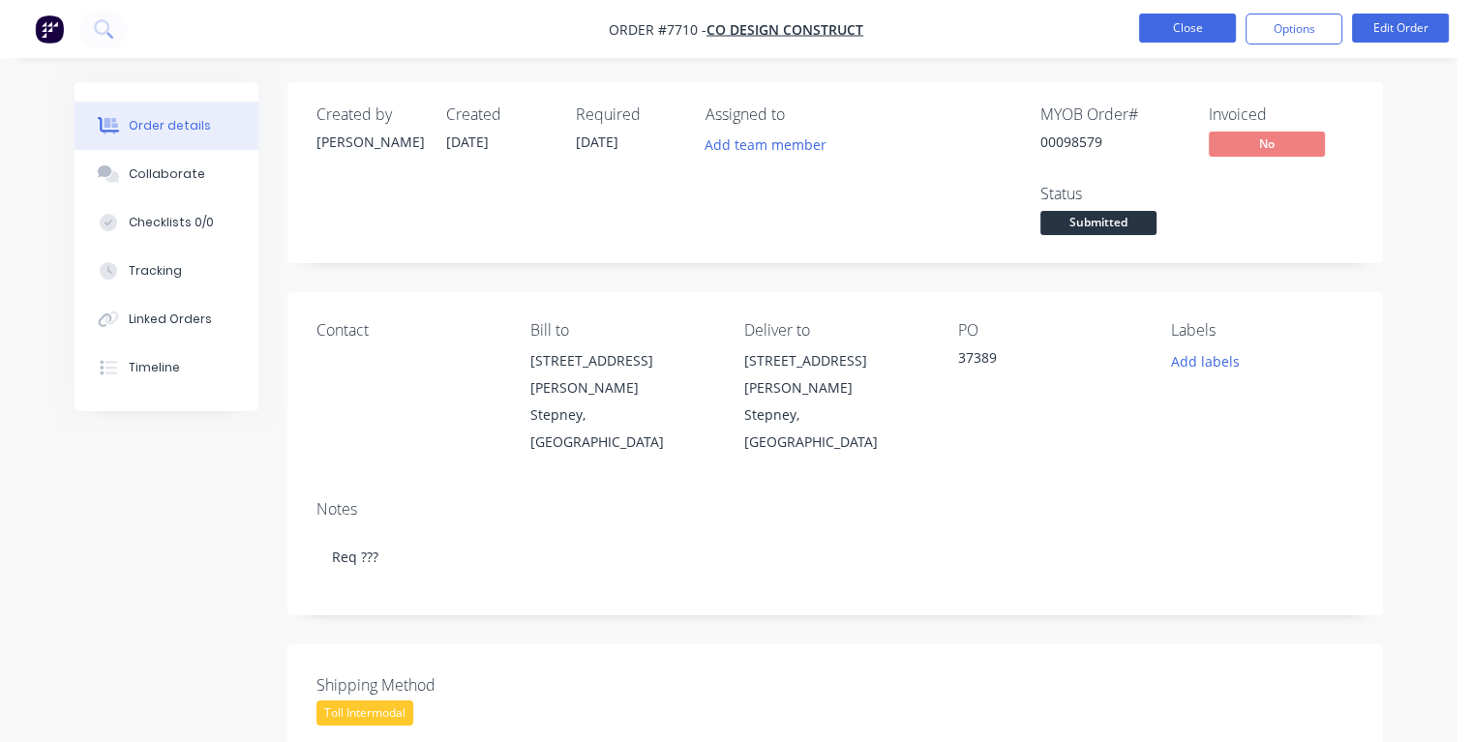
click at [1165, 23] on button "Close" at bounding box center [1187, 28] width 97 height 29
